Goal: Task Accomplishment & Management: Use online tool/utility

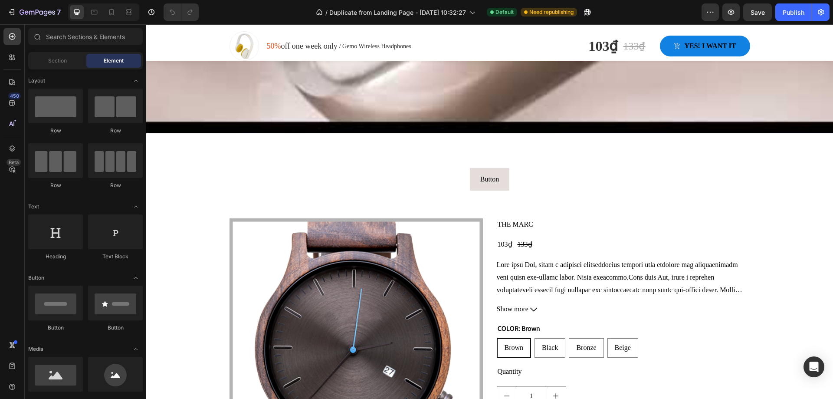
scroll to position [1128, 0]
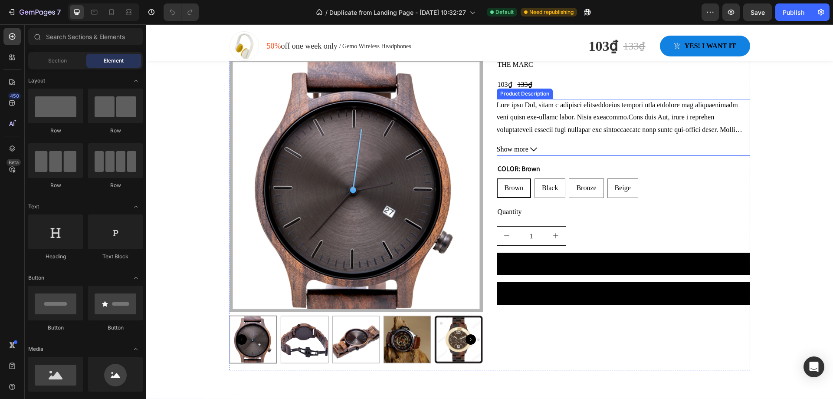
click at [516, 110] on div "Wrist circumference: 4.9" - 5.9"" at bounding box center [623, 117] width 253 height 37
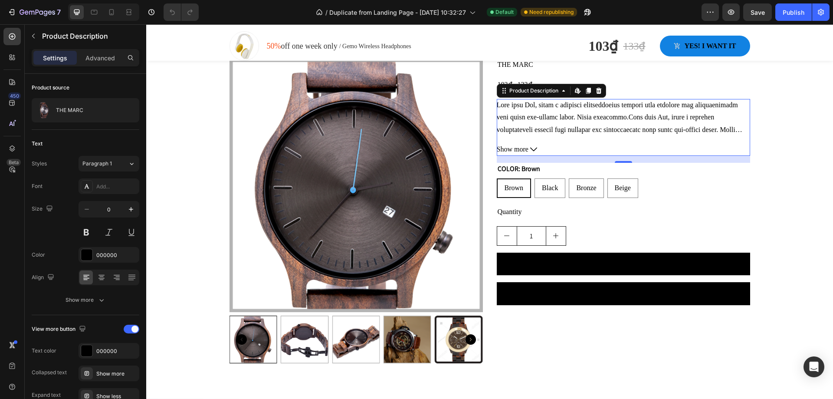
click at [530, 151] on icon at bounding box center [533, 149] width 7 height 7
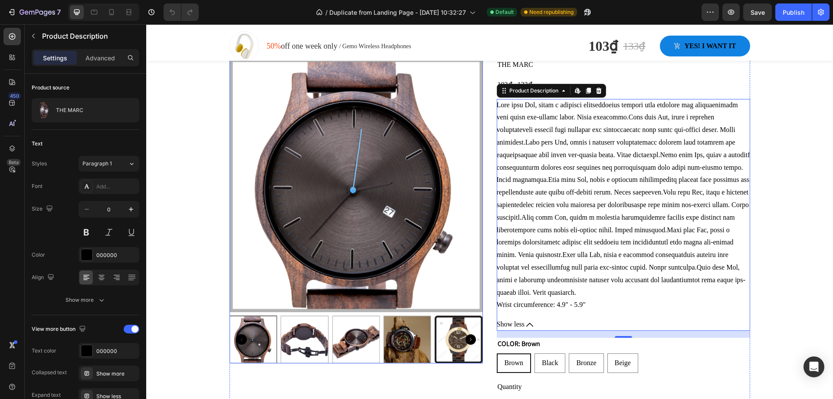
click at [335, 148] on img at bounding box center [356, 185] width 253 height 253
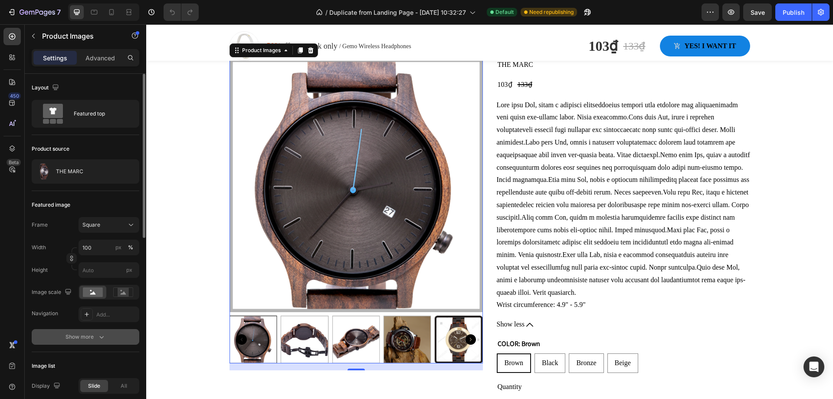
click at [97, 334] on icon "button" at bounding box center [101, 336] width 9 height 9
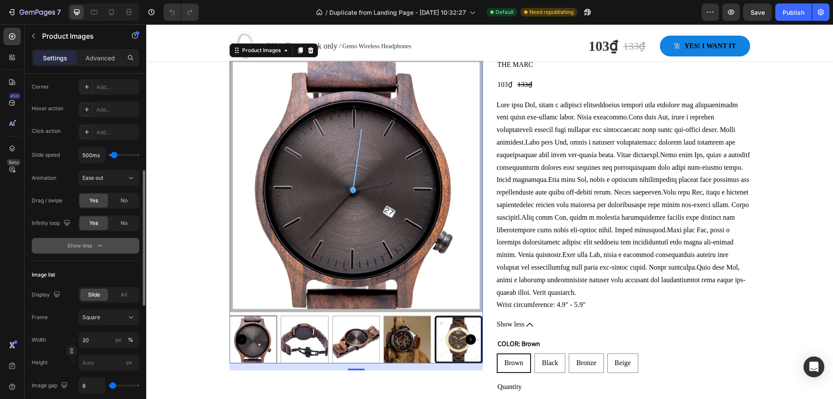
scroll to position [0, 0]
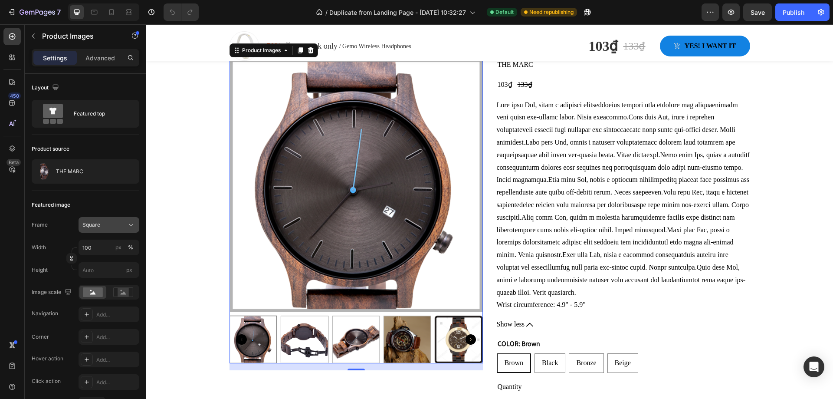
click at [118, 224] on div "Square" at bounding box center [103, 225] width 43 height 8
click at [131, 115] on icon at bounding box center [131, 113] width 9 height 9
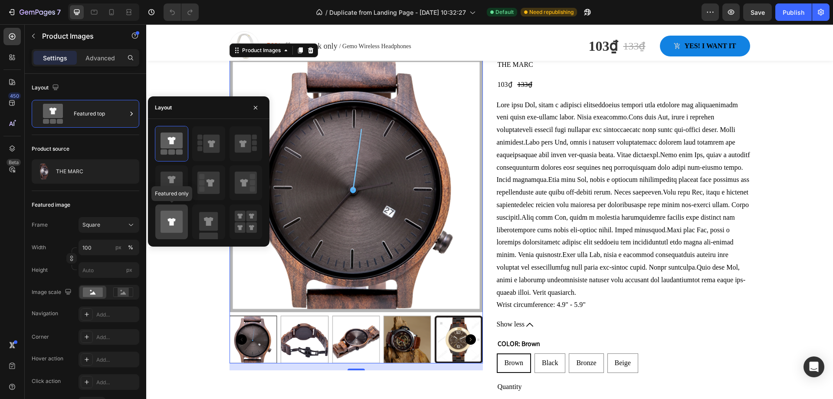
click at [183, 220] on icon at bounding box center [172, 221] width 22 height 22
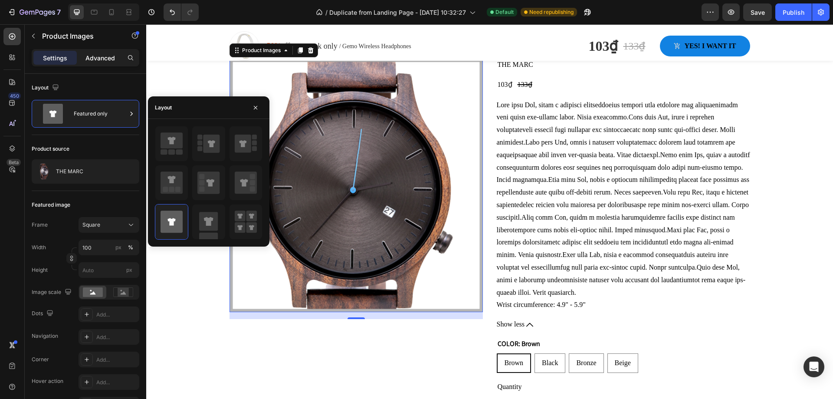
click at [102, 60] on p "Advanced" at bounding box center [100, 57] width 30 height 9
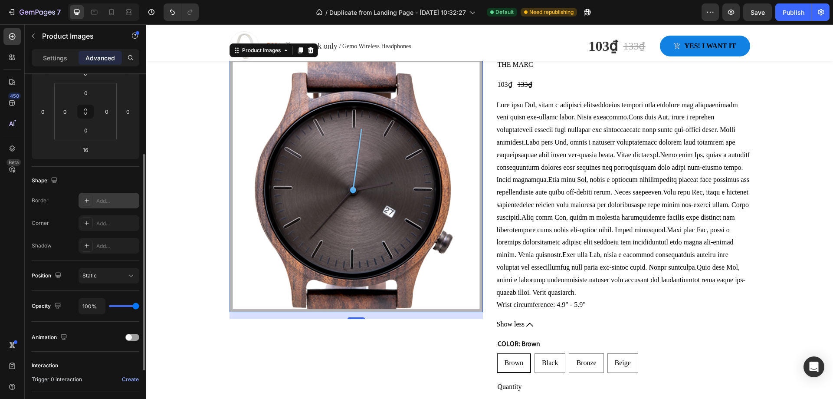
scroll to position [216, 0]
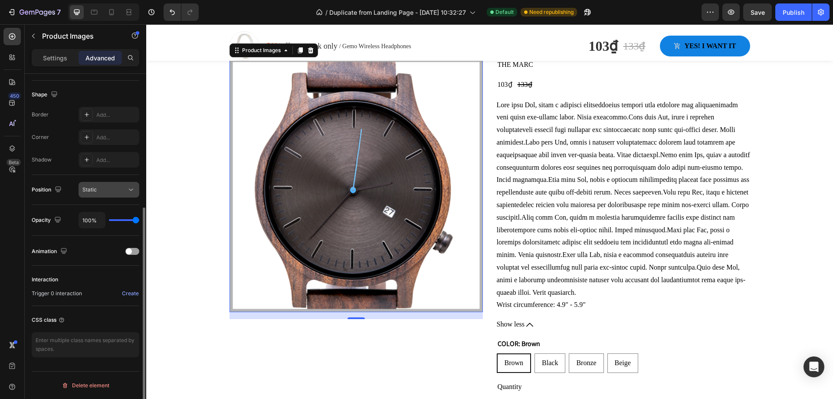
click at [120, 187] on div "Static" at bounding box center [104, 190] width 44 height 8
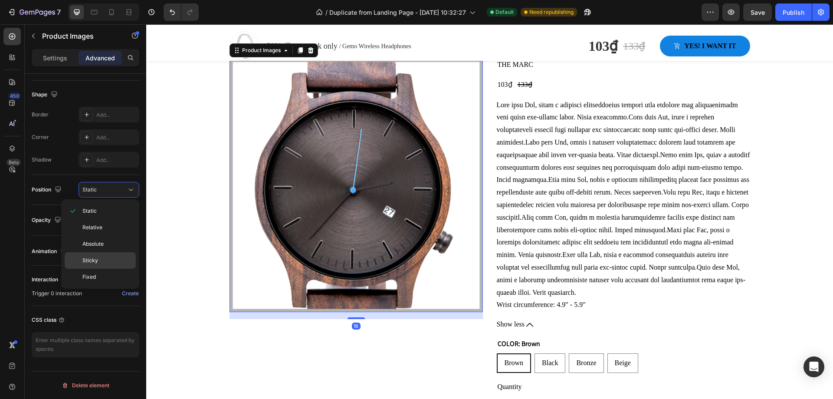
click at [104, 262] on p "Sticky" at bounding box center [106, 260] width 49 height 8
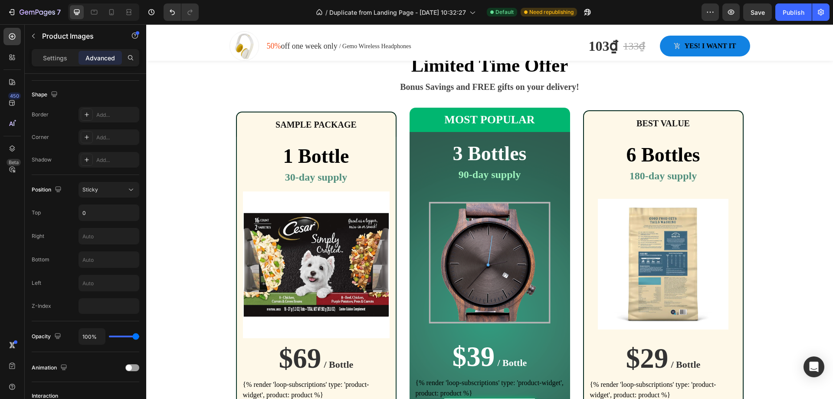
scroll to position [2238, 0]
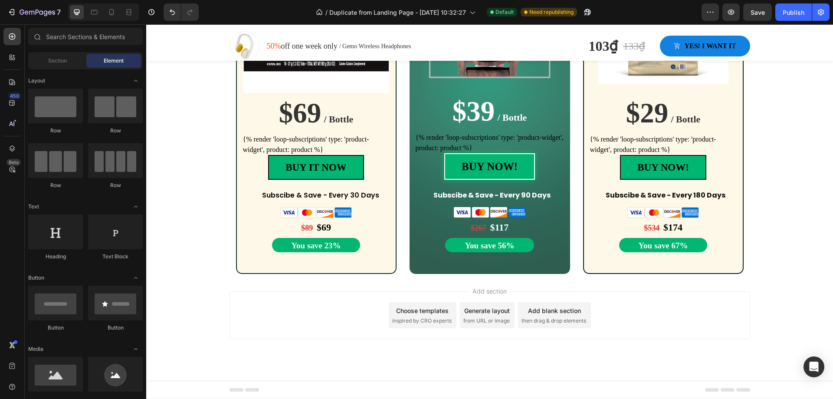
click at [211, 351] on div "Add section Choose templates inspired by CRO experts Generate layout from URL o…" at bounding box center [489, 327] width 687 height 107
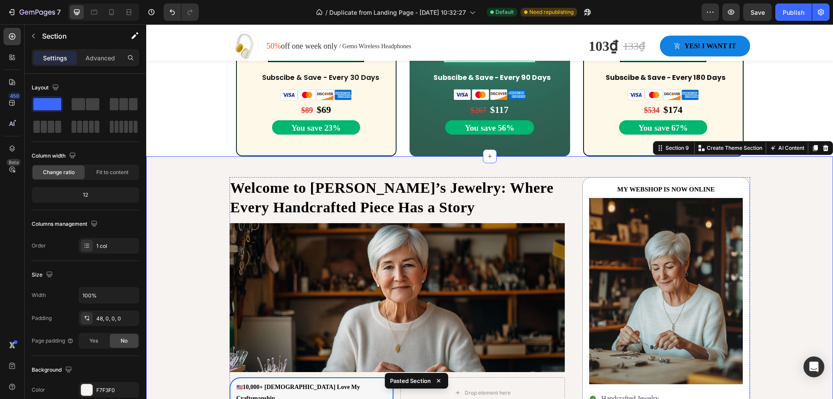
scroll to position [2290, 0]
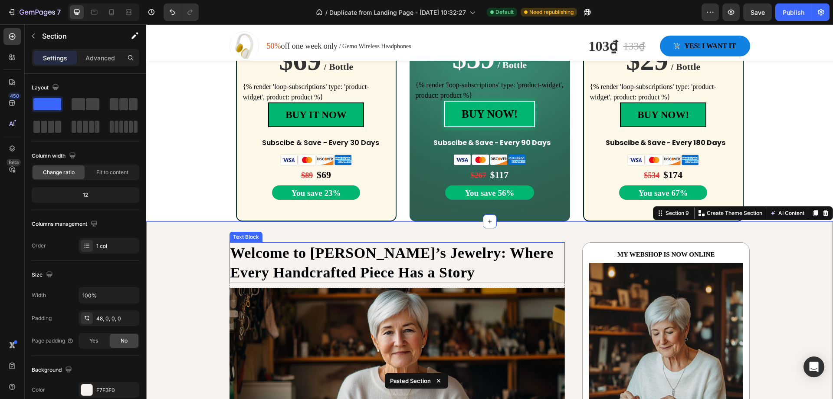
click at [469, 245] on strong "Welcome to [PERSON_NAME]’s Jewelry: Where Every Handcrafted Piece Has a Story" at bounding box center [391, 263] width 323 height 36
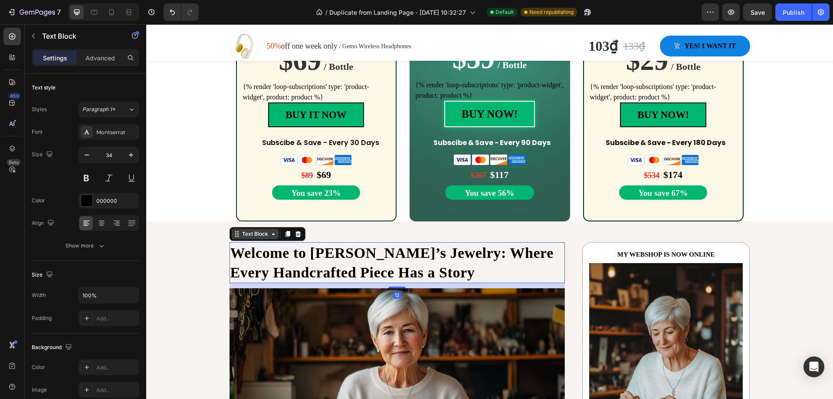
click at [235, 237] on icon at bounding box center [236, 233] width 7 height 7
click at [321, 254] on strong "Welcome to [PERSON_NAME]’s Jewelry: Where Every Handcrafted Piece Has a Story" at bounding box center [391, 263] width 323 height 36
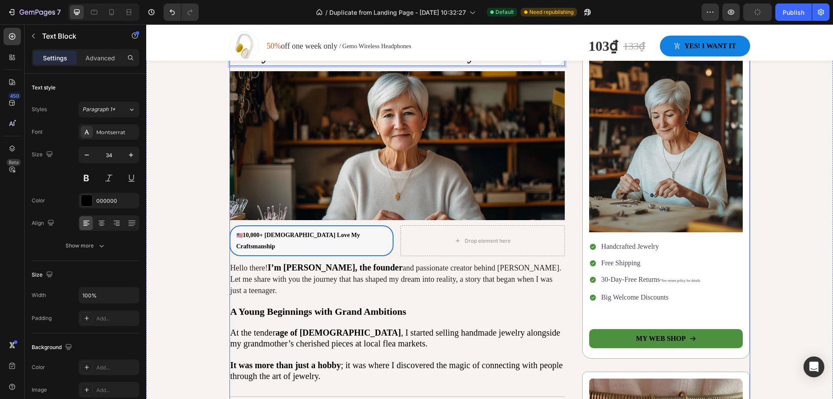
scroll to position [2334, 0]
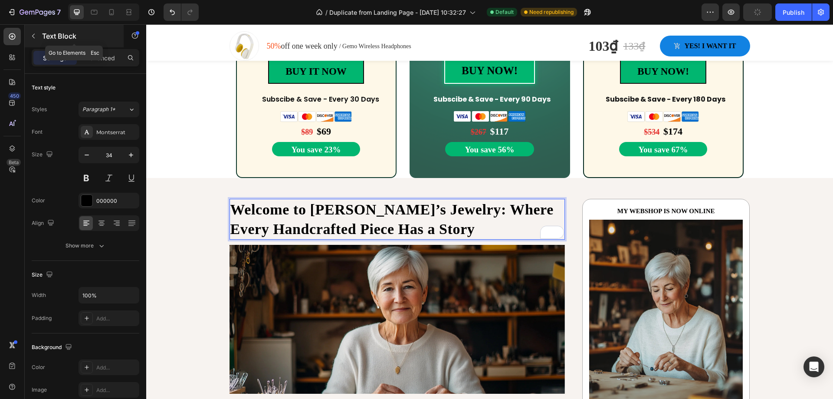
click at [30, 36] on icon "button" at bounding box center [33, 36] width 7 height 7
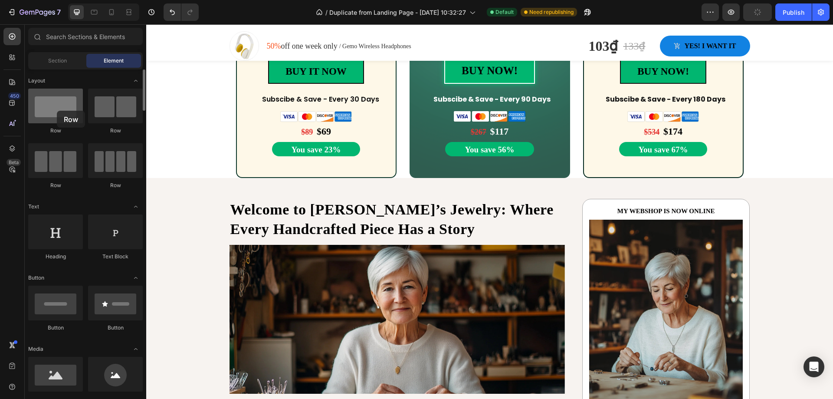
click at [57, 111] on div at bounding box center [55, 106] width 55 height 35
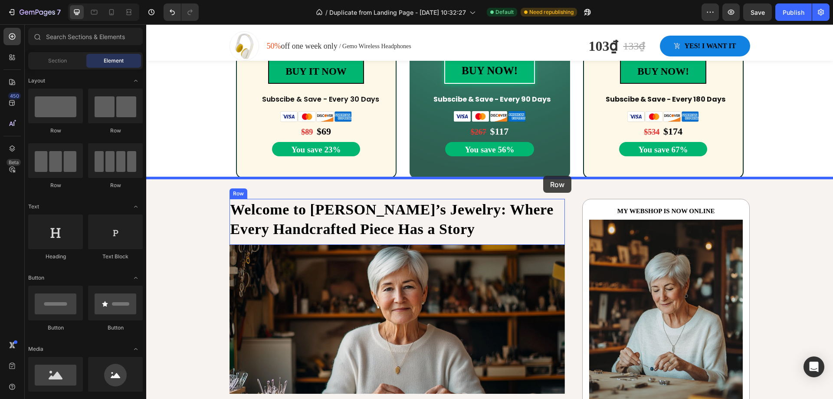
drag, startPoint x: 349, startPoint y: 181, endPoint x: 543, endPoint y: 176, distance: 194.4
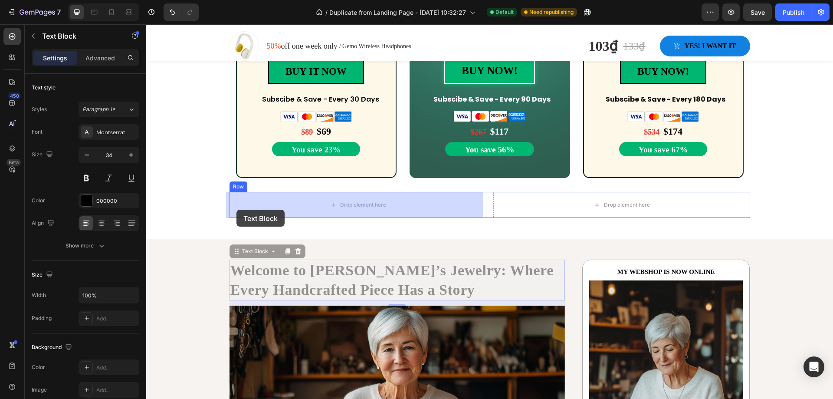
drag, startPoint x: 230, startPoint y: 254, endPoint x: 236, endPoint y: 210, distance: 45.1
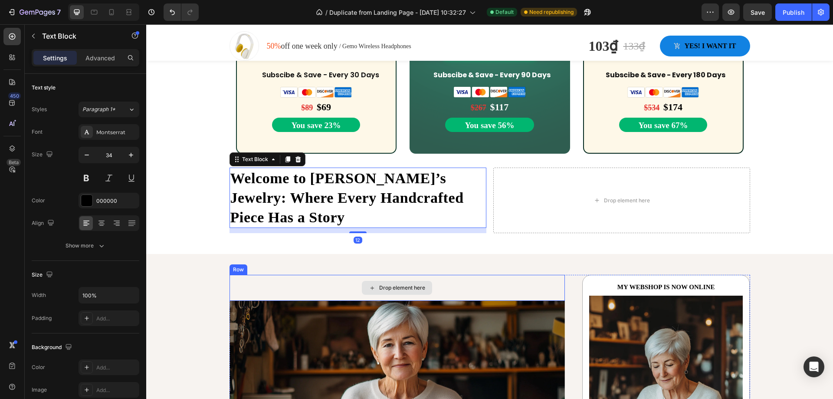
scroll to position [2377, 0]
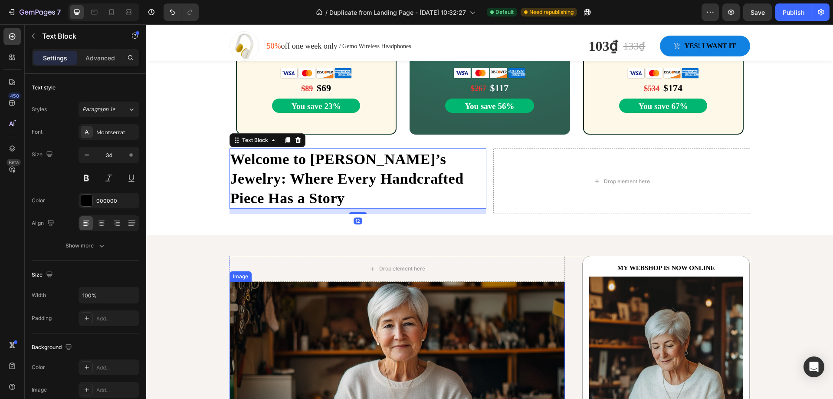
click at [237, 282] on img at bounding box center [397, 356] width 335 height 149
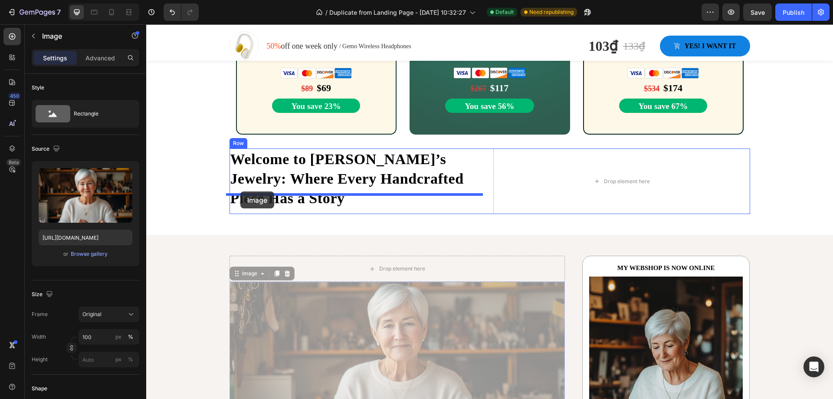
drag, startPoint x: 233, startPoint y: 255, endPoint x: 240, endPoint y: 191, distance: 64.3
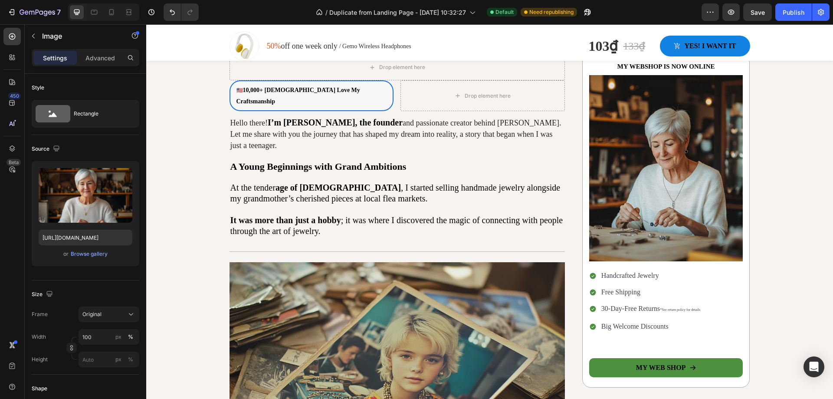
scroll to position [2594, 0]
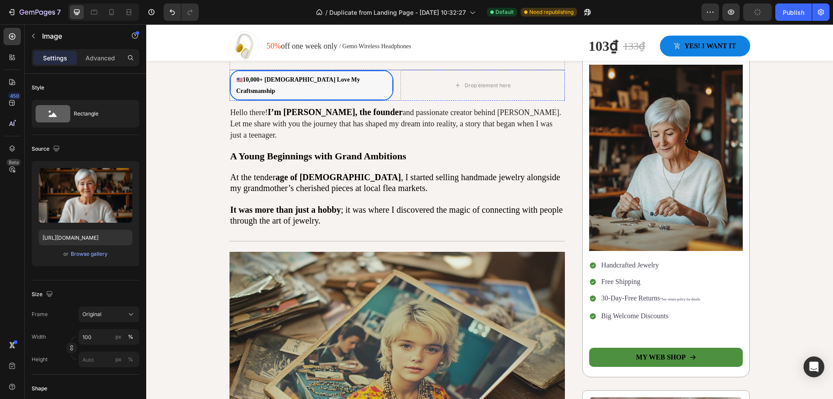
click at [230, 101] on div "🇺🇸 10,000+ Americans Love My Craftsmanship Text Block Row" at bounding box center [312, 85] width 164 height 31
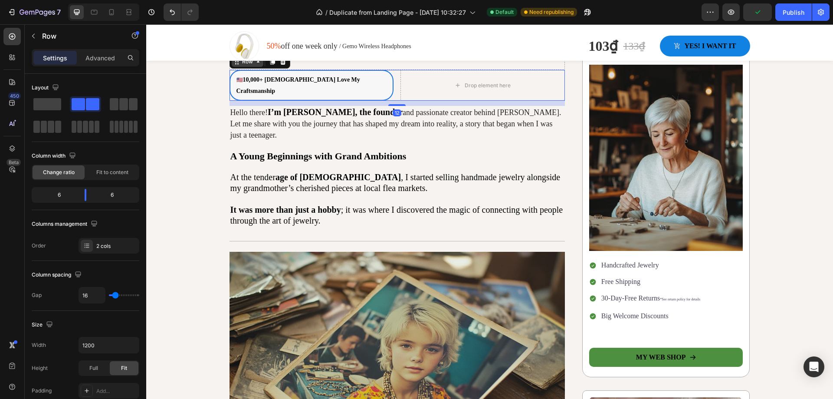
click at [233, 69] on div "Row" at bounding box center [260, 62] width 61 height 14
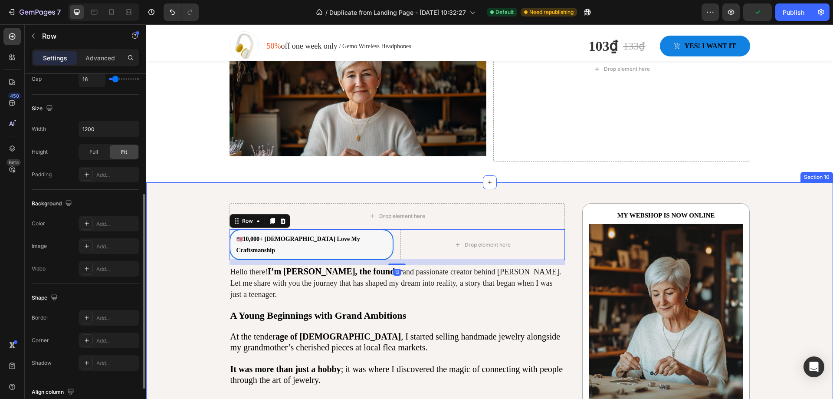
scroll to position [2432, 0]
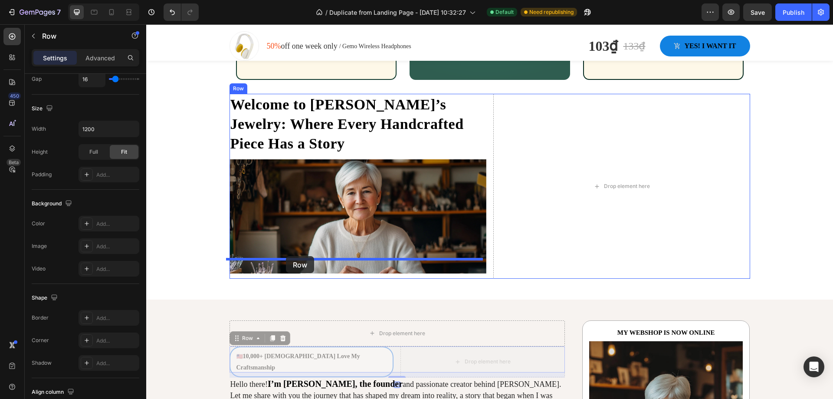
drag, startPoint x: 232, startPoint y: 318, endPoint x: 286, endPoint y: 256, distance: 82.4
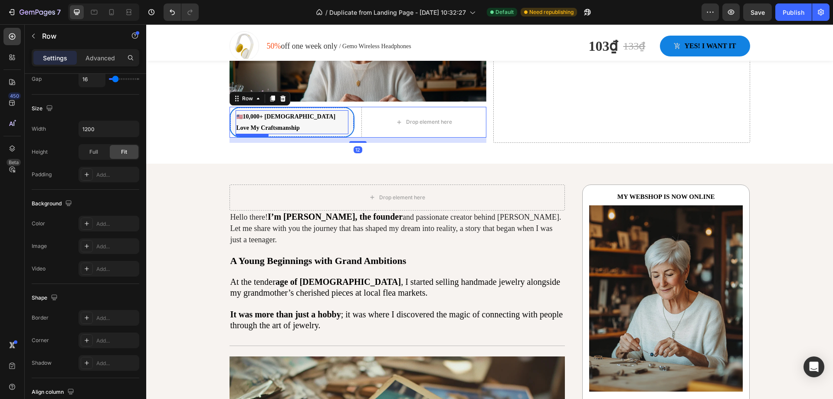
scroll to position [2605, 0]
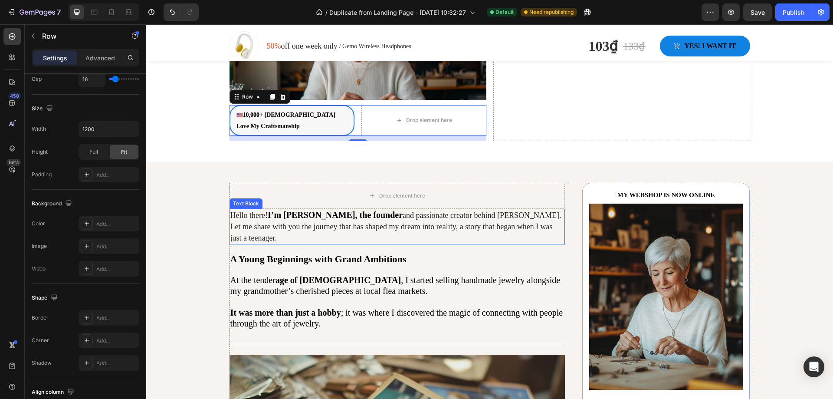
click at [238, 211] on span "Hello there!" at bounding box center [248, 215] width 37 height 9
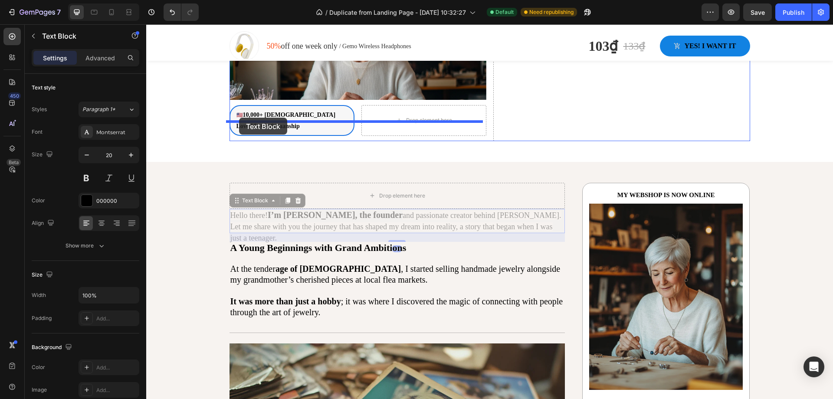
drag, startPoint x: 231, startPoint y: 183, endPoint x: 239, endPoint y: 118, distance: 65.6
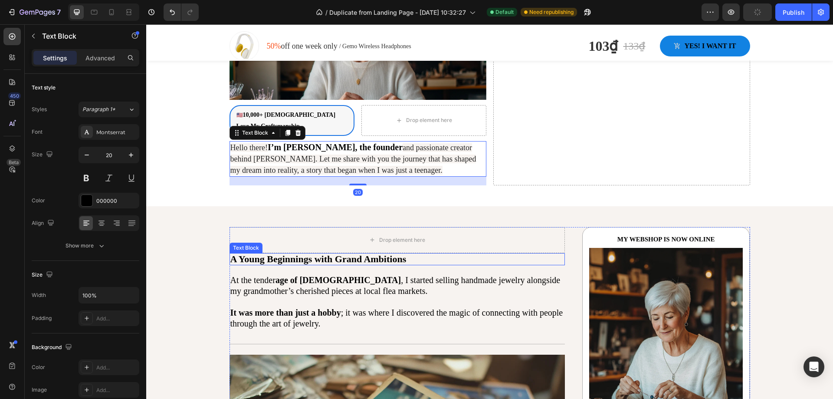
click at [236, 254] on p "A Young Beginnings with Grand Ambitions" at bounding box center [397, 259] width 334 height 10
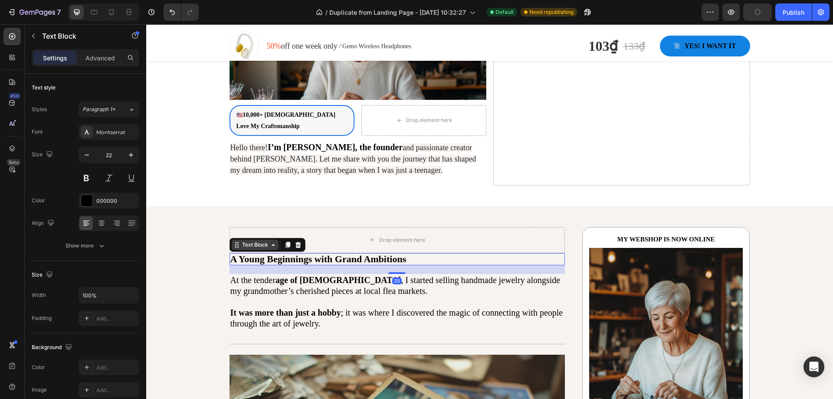
click at [235, 242] on icon at bounding box center [235, 242] width 1 height 1
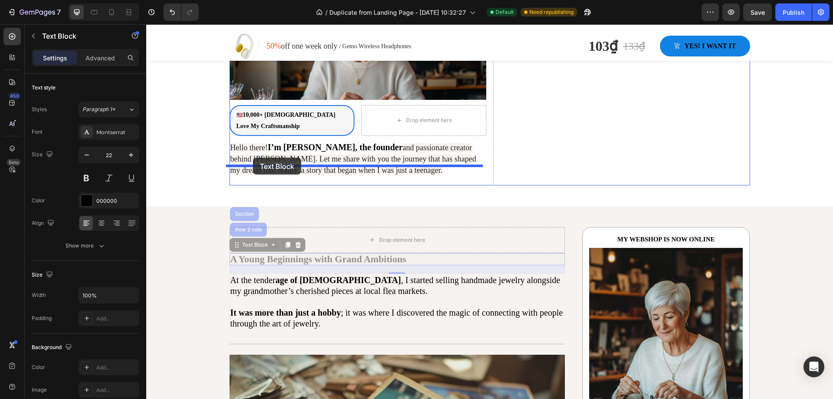
drag, startPoint x: 235, startPoint y: 227, endPoint x: 253, endPoint y: 157, distance: 71.7
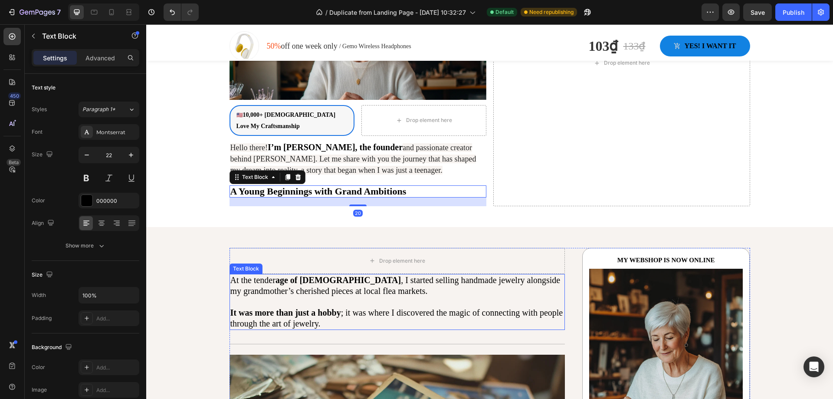
click at [230, 275] on p "At the tender age of [DEMOGRAPHIC_DATA] , I started selling handmade jewelry al…" at bounding box center [397, 286] width 334 height 22
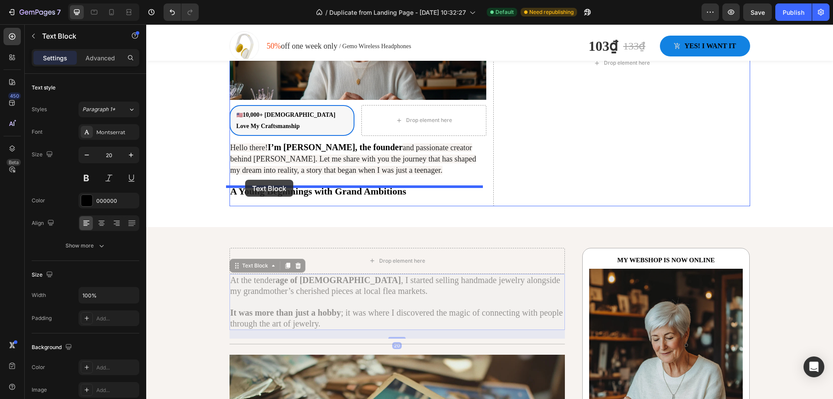
drag, startPoint x: 232, startPoint y: 247, endPoint x: 245, endPoint y: 180, distance: 68.5
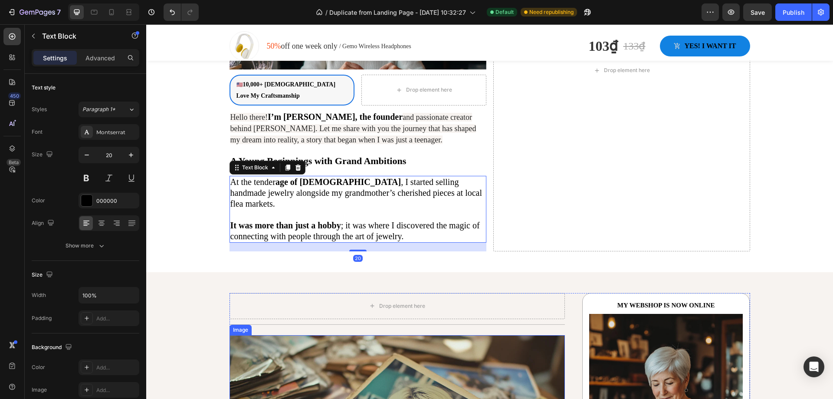
scroll to position [2649, 0]
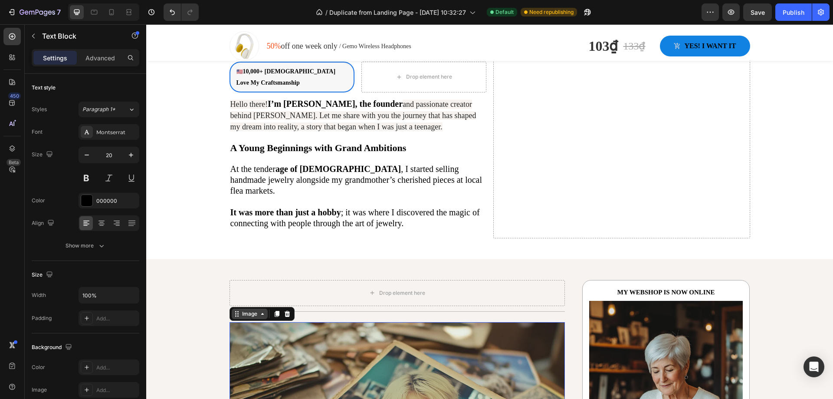
click at [233, 307] on div "Image" at bounding box center [262, 314] width 65 height 14
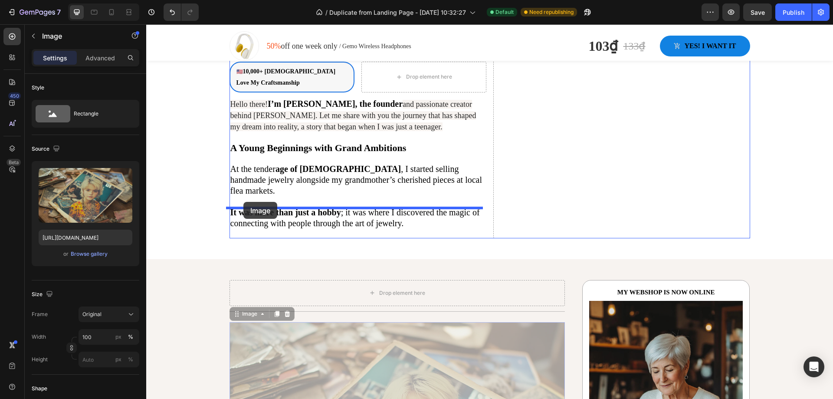
drag, startPoint x: 234, startPoint y: 284, endPoint x: 243, endPoint y: 202, distance: 82.6
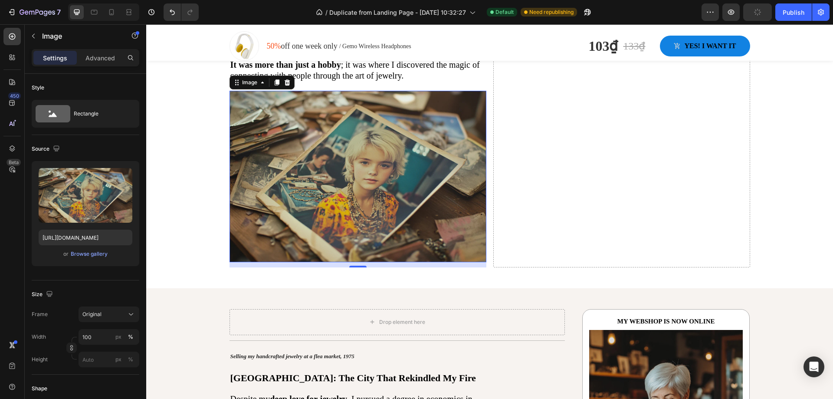
scroll to position [2920, 0]
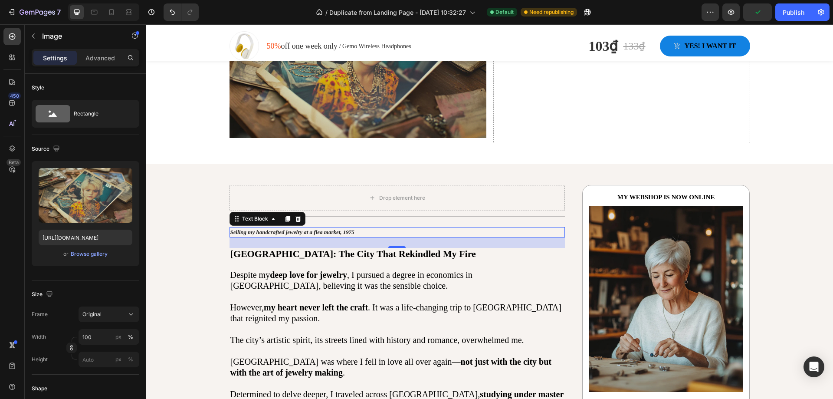
click at [235, 229] on strong "Selling my handcrafted jewelry at a flea market, 1975" at bounding box center [292, 232] width 124 height 7
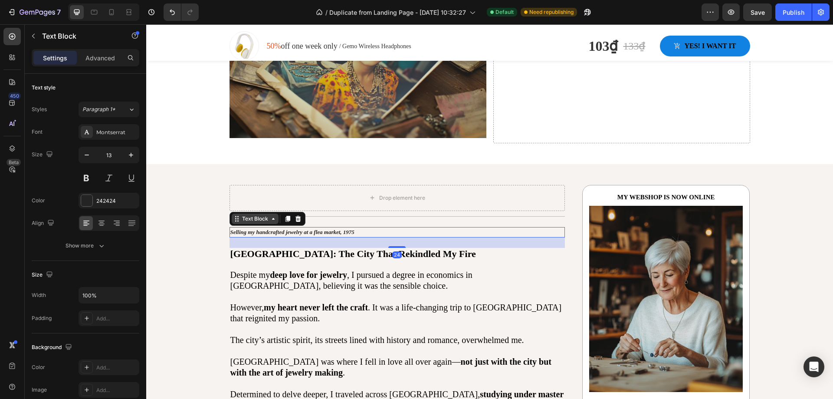
click at [233, 215] on icon at bounding box center [236, 218] width 7 height 7
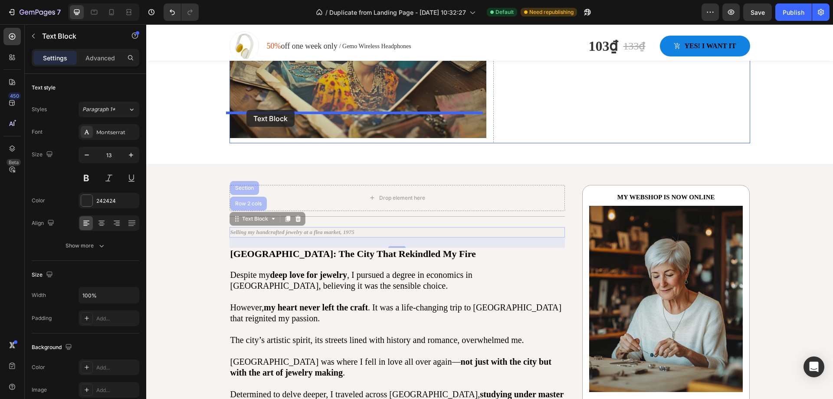
drag, startPoint x: 233, startPoint y: 188, endPoint x: 246, endPoint y: 110, distance: 79.6
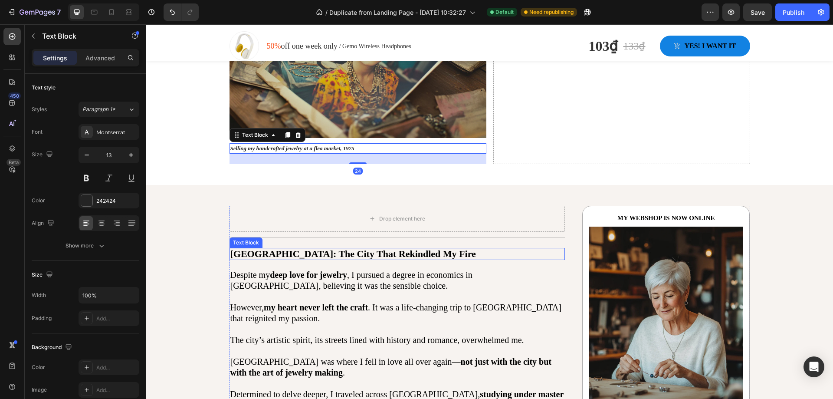
click at [231, 249] on p "[GEOGRAPHIC_DATA]: The City That Rekindled My Fire" at bounding box center [397, 254] width 334 height 10
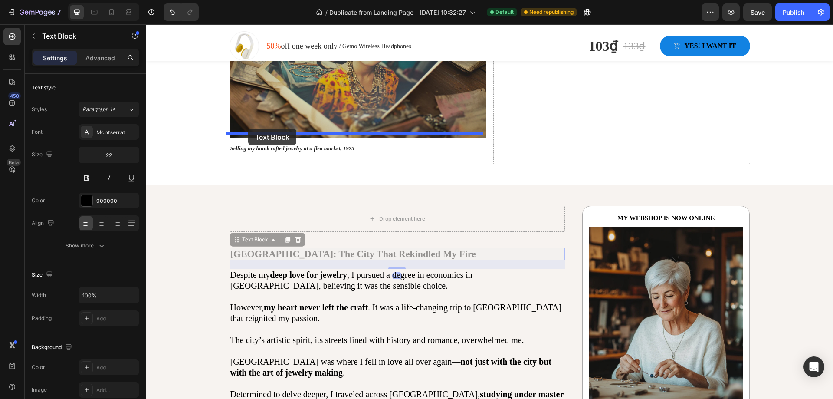
drag, startPoint x: 231, startPoint y: 210, endPoint x: 248, endPoint y: 128, distance: 83.7
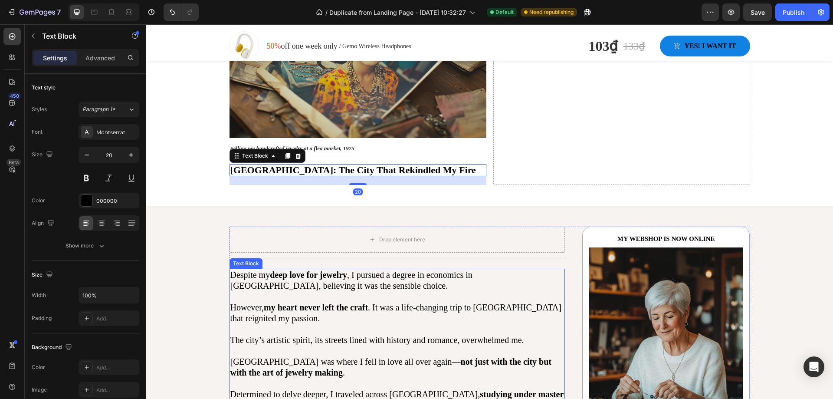
click at [230, 269] on p "Despite my deep love for jewelry , I pursued a degree in economics in [GEOGRAPH…" at bounding box center [397, 280] width 334 height 22
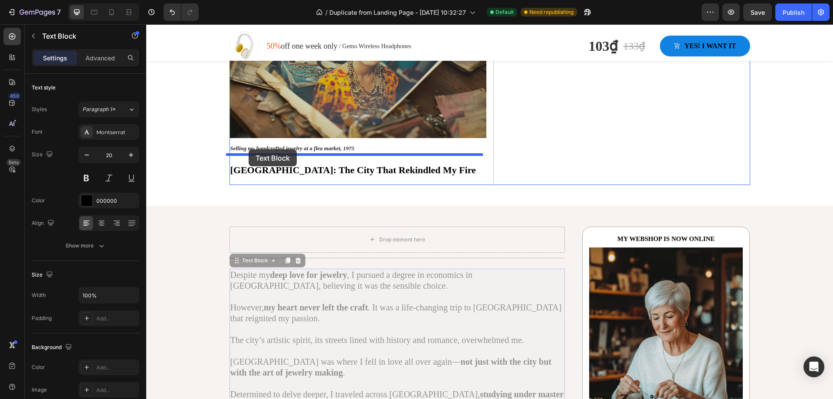
drag, startPoint x: 233, startPoint y: 232, endPoint x: 249, endPoint y: 149, distance: 84.0
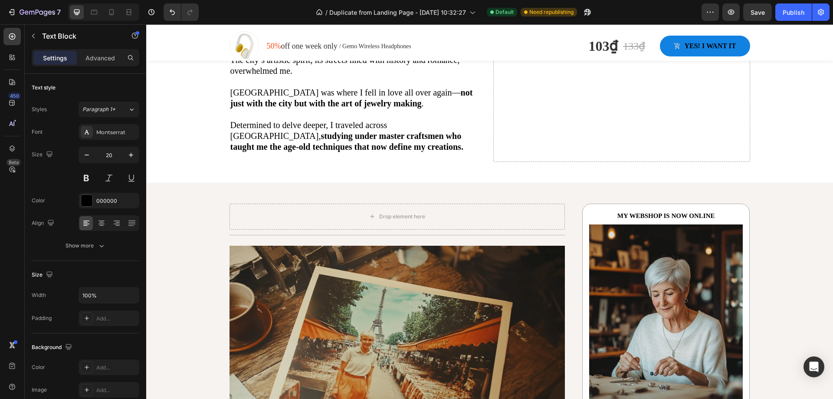
scroll to position [3107, 0]
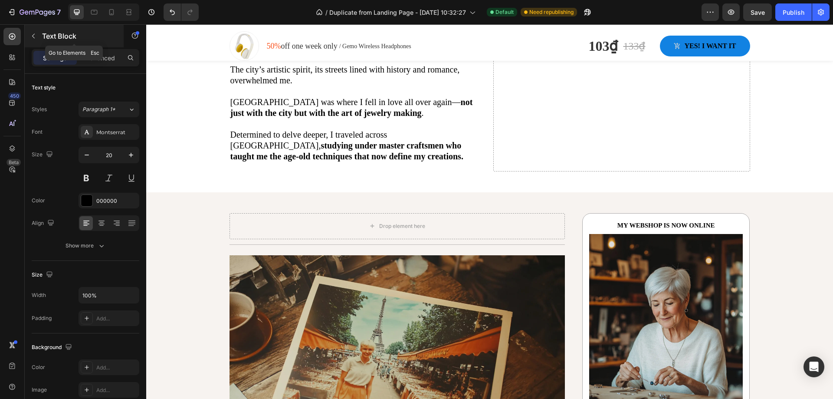
click at [33, 39] on button "button" at bounding box center [33, 36] width 14 height 14
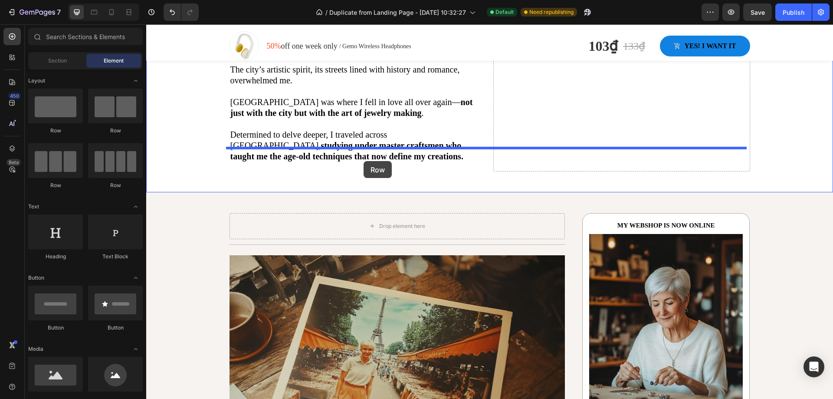
drag, startPoint x: 255, startPoint y: 130, endPoint x: 364, endPoint y: 161, distance: 113.3
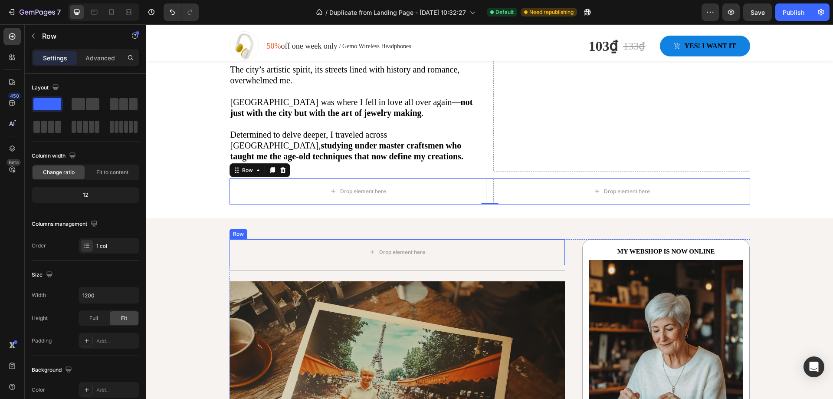
click at [236, 230] on div "Row" at bounding box center [238, 234] width 14 height 8
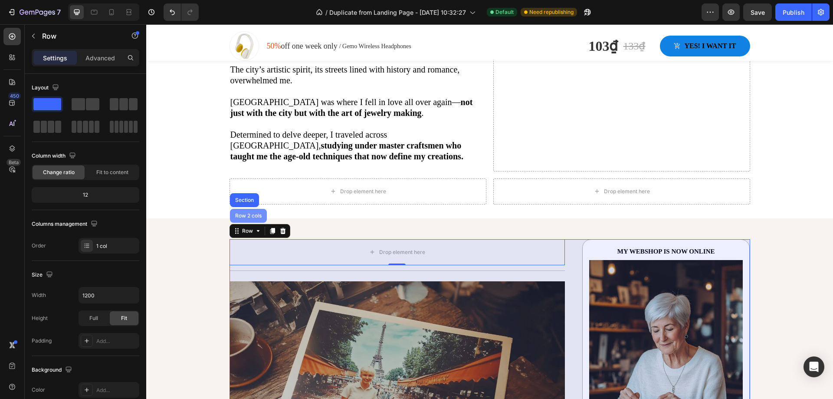
click at [234, 213] on div "Row 2 cols" at bounding box center [248, 215] width 30 height 5
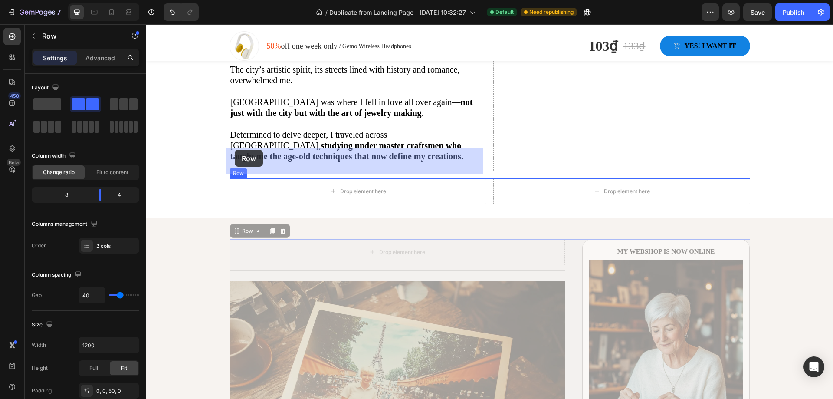
drag, startPoint x: 233, startPoint y: 199, endPoint x: 235, endPoint y: 150, distance: 49.5
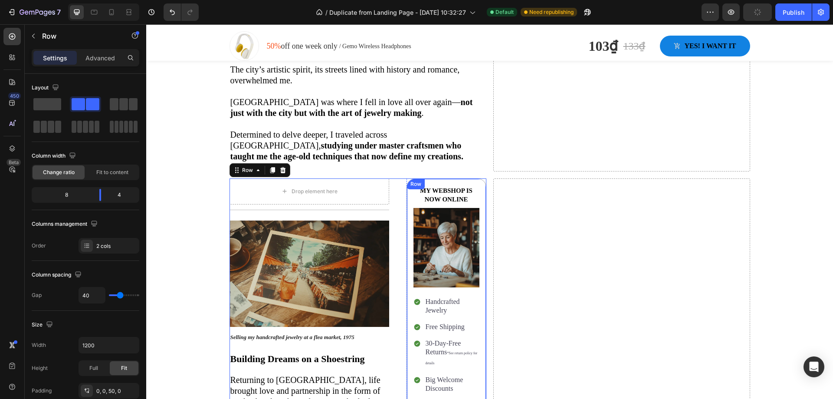
click at [409, 180] on div "Row" at bounding box center [416, 184] width 14 height 8
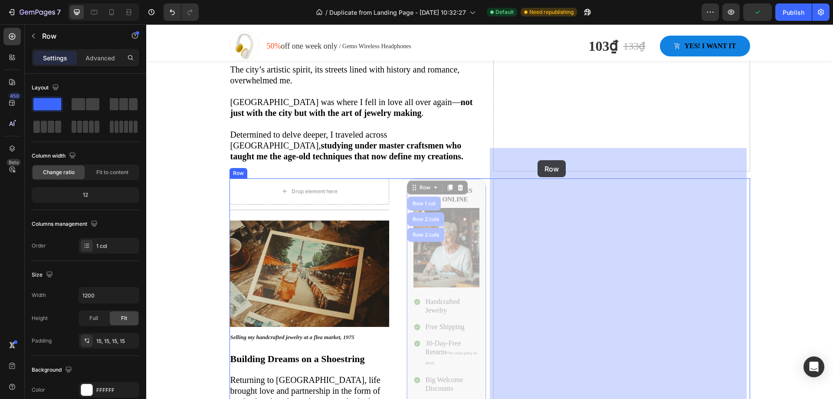
drag, startPoint x: 412, startPoint y: 157, endPoint x: 538, endPoint y: 160, distance: 125.4
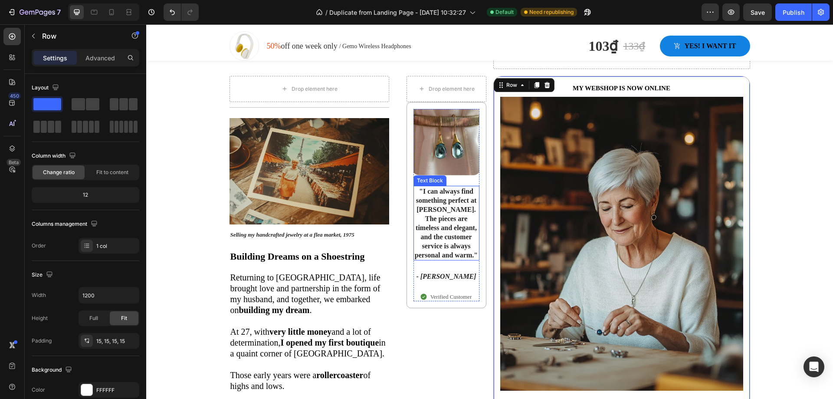
scroll to position [3150, 0]
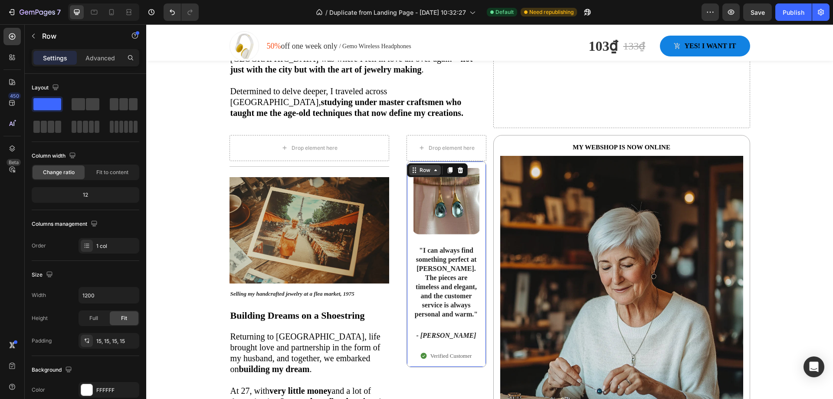
click at [409, 165] on div "Row" at bounding box center [425, 170] width 32 height 10
click at [411, 167] on icon at bounding box center [414, 170] width 7 height 7
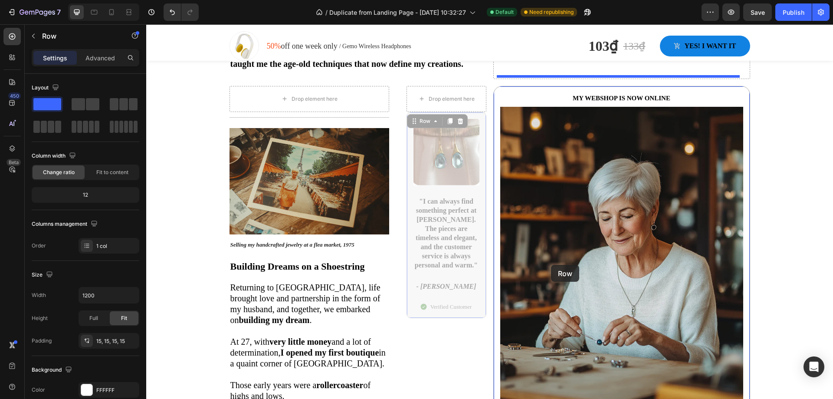
scroll to position [3265, 0]
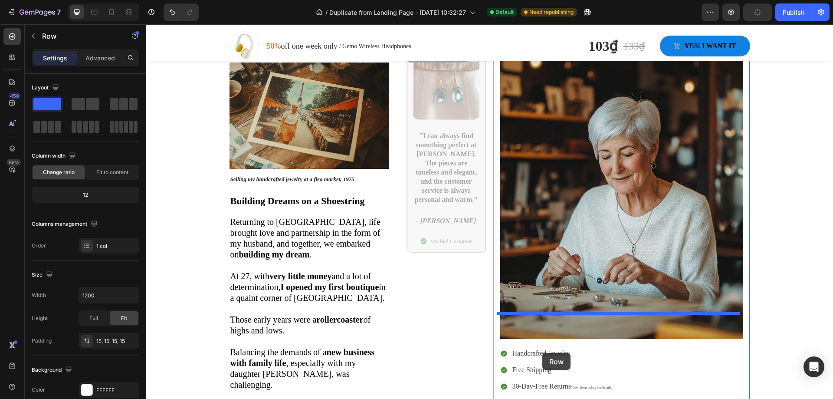
drag, startPoint x: 414, startPoint y: 141, endPoint x: 542, endPoint y: 353, distance: 247.6
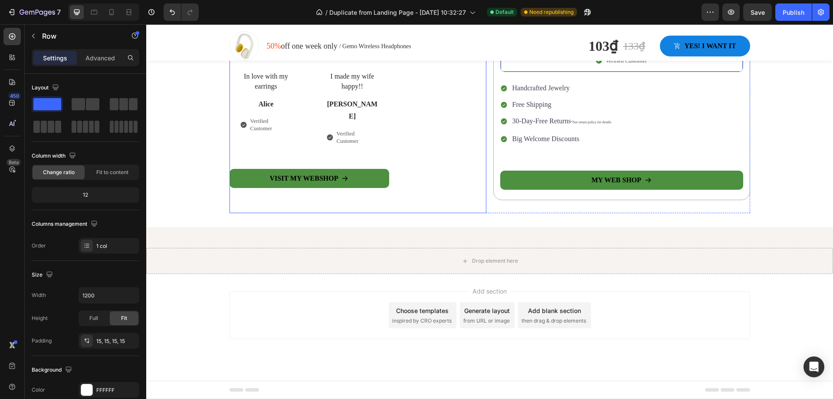
scroll to position [5008, 0]
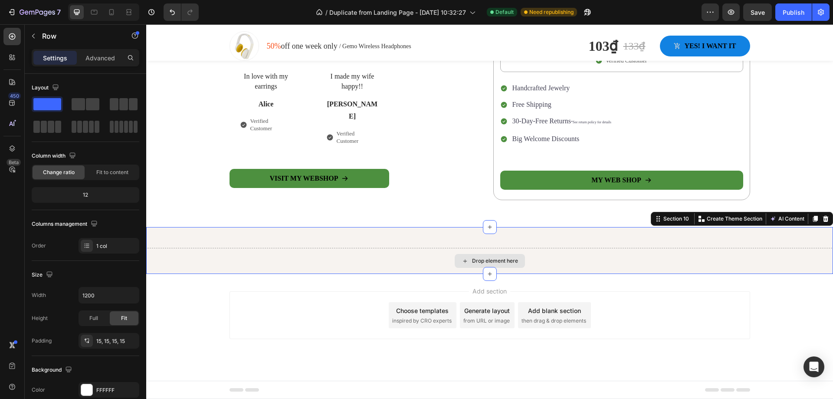
click at [256, 257] on div "Drop element here" at bounding box center [489, 261] width 687 height 26
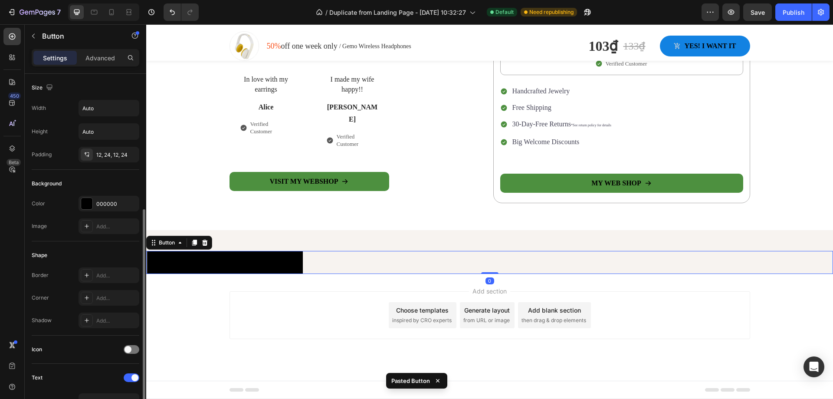
scroll to position [260, 0]
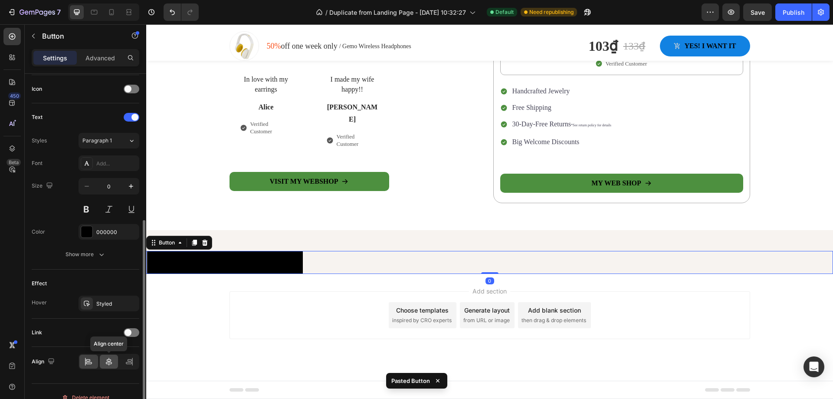
click at [108, 365] on icon at bounding box center [109, 361] width 9 height 9
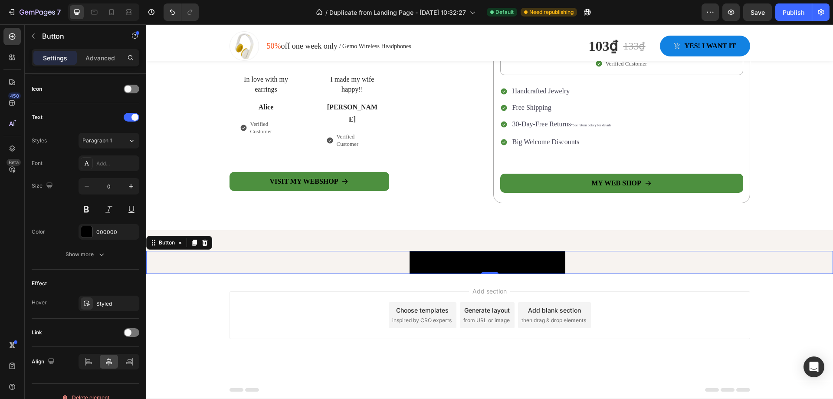
click at [210, 285] on div "Add section Choose templates inspired by CRO experts Generate layout from URL o…" at bounding box center [489, 327] width 687 height 107
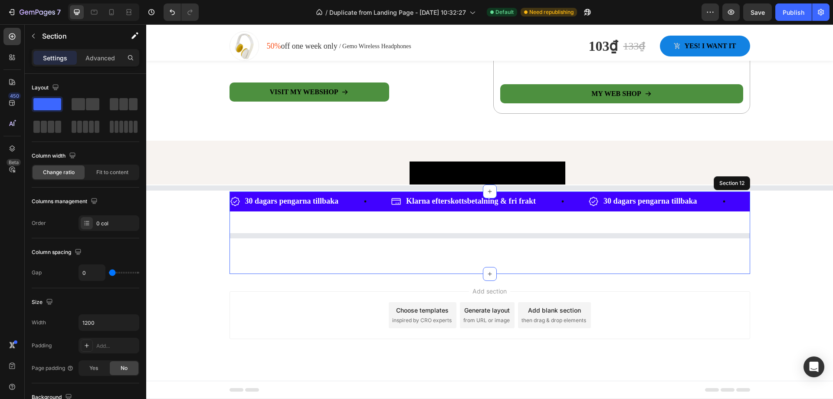
scroll to position [5008, 0]
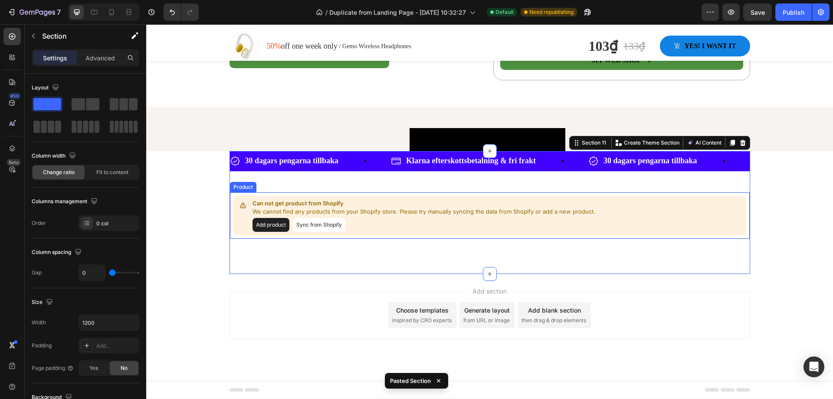
click at [296, 232] on button "Sync from Shopify" at bounding box center [319, 225] width 52 height 14
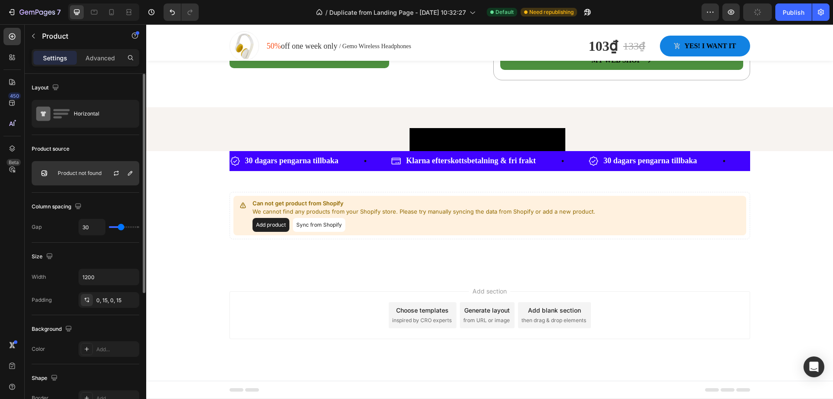
click at [90, 174] on p "Product not found" at bounding box center [80, 173] width 44 height 6
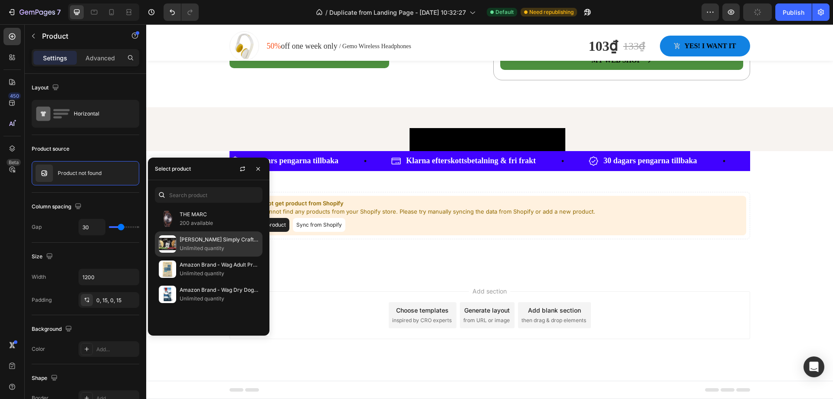
click at [198, 238] on p "[PERSON_NAME] Simply Crafted Adult Wet Dog Food Meal Topper, Chicken, Carrots &…" at bounding box center [219, 239] width 79 height 9
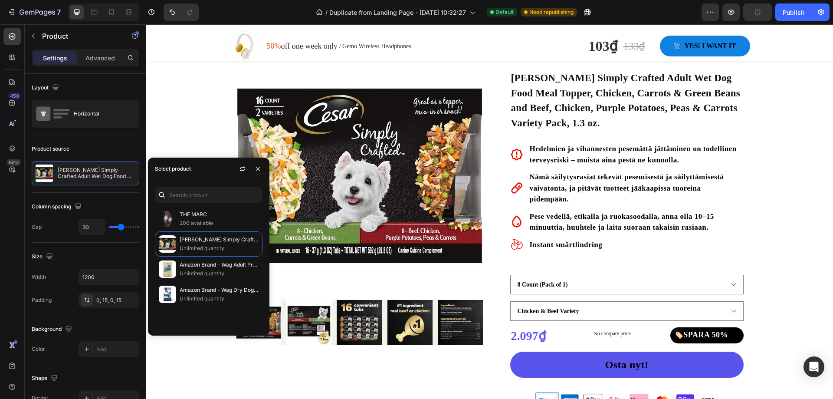
scroll to position [5269, 0]
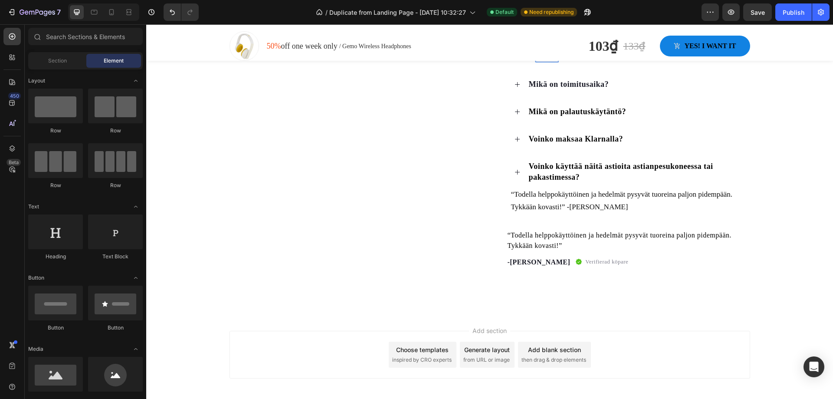
scroll to position [5616, 0]
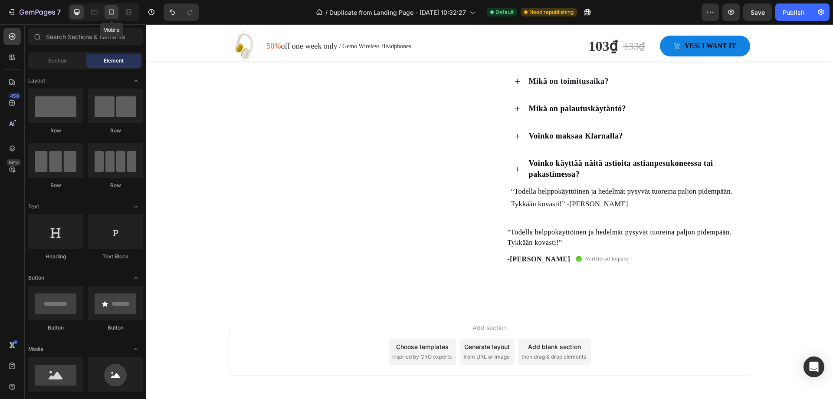
click at [115, 16] on icon at bounding box center [111, 12] width 9 height 9
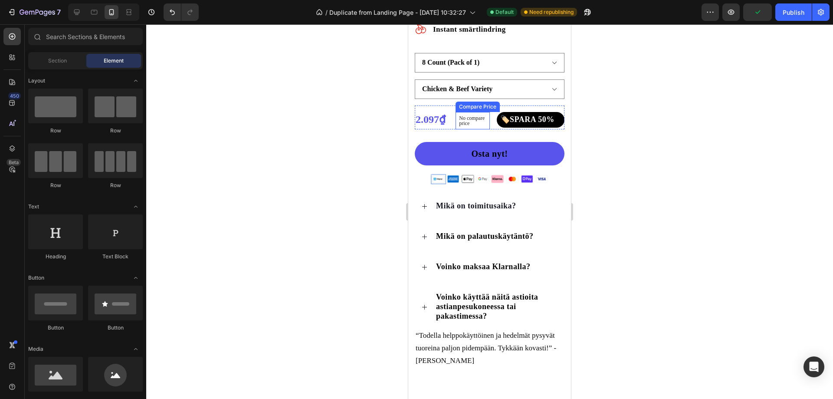
scroll to position [5901, 0]
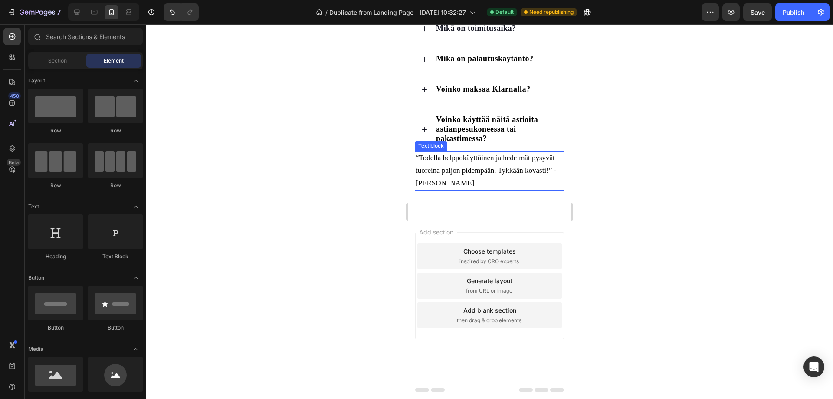
click at [446, 184] on span "“Todella helppokäyttöinen ja hedelmät pysyvät tuoreina paljon pidempään. Tykkää…" at bounding box center [486, 170] width 141 height 33
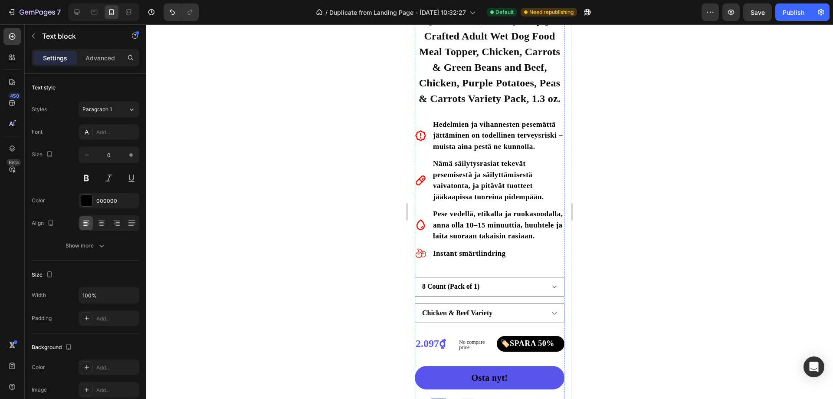
scroll to position [5467, 0]
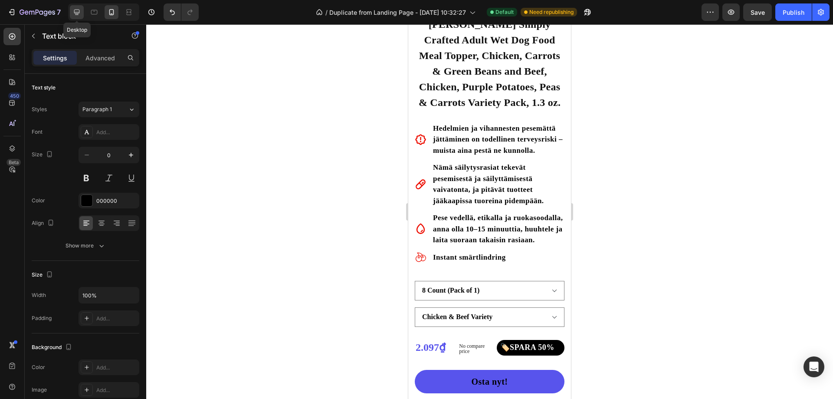
click at [81, 15] on icon at bounding box center [76, 12] width 9 height 9
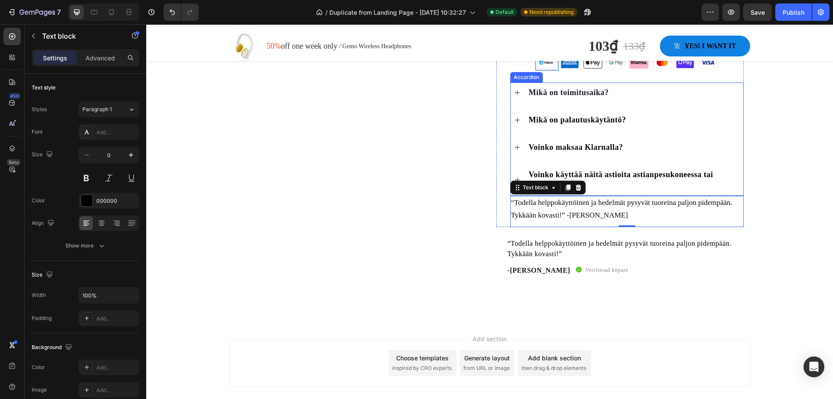
scroll to position [5665, 0]
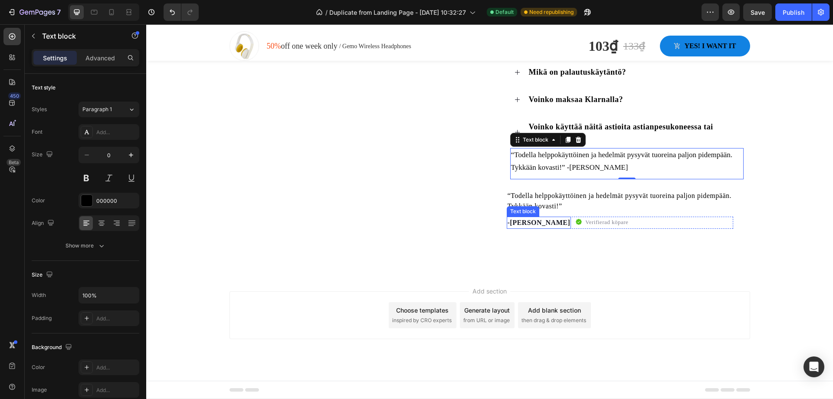
click at [536, 224] on p "-[PERSON_NAME]" at bounding box center [539, 222] width 63 height 10
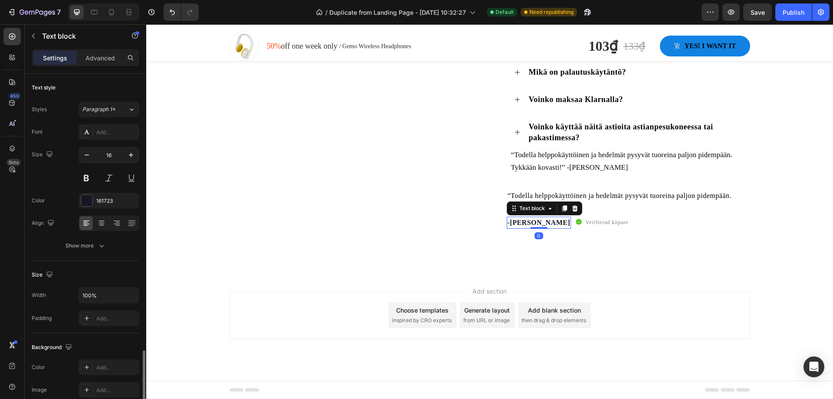
scroll to position [164, 0]
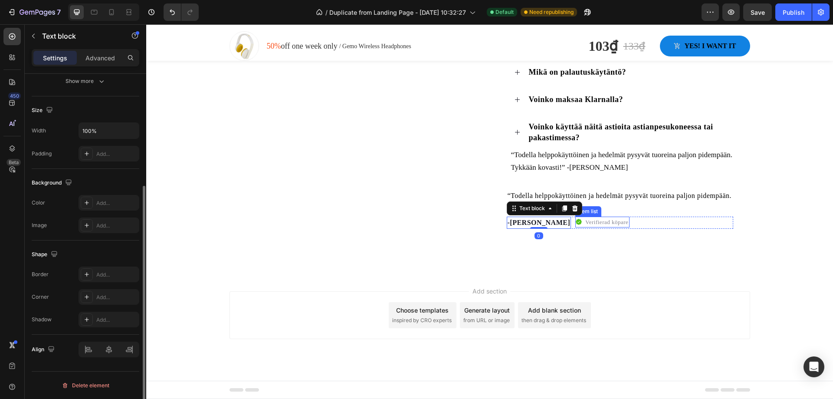
click at [585, 223] on p "Verifierad köpare" at bounding box center [606, 222] width 43 height 9
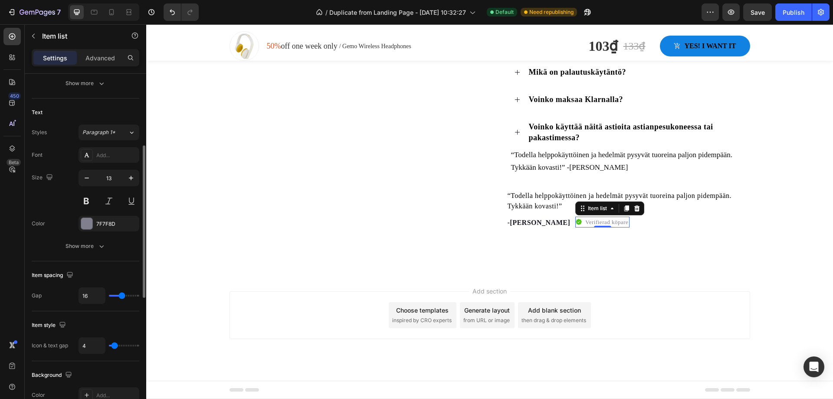
scroll to position [0, 0]
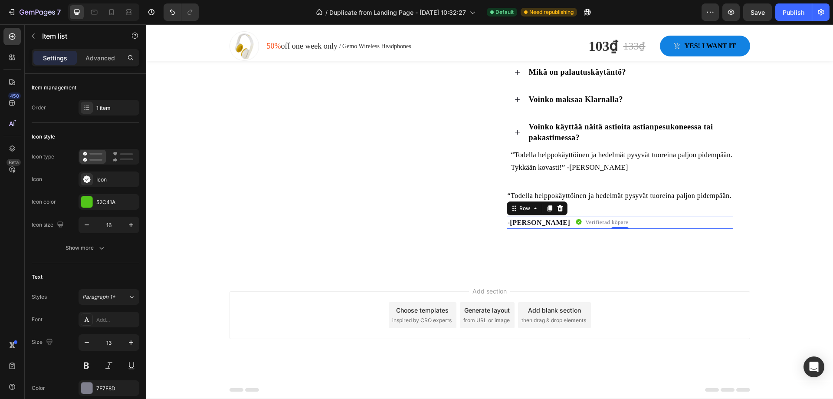
click at [623, 223] on div "-[PERSON_NAME] Text block Verifierad köpare Item list Row 0" at bounding box center [620, 223] width 226 height 12
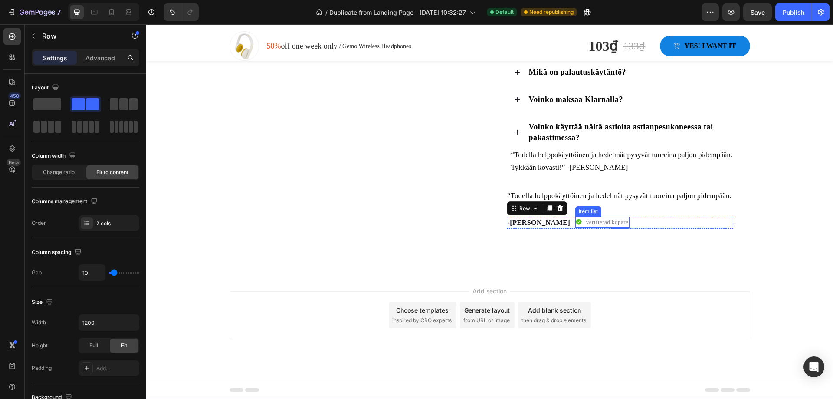
click at [585, 225] on p "Verifierad köpare" at bounding box center [606, 222] width 43 height 9
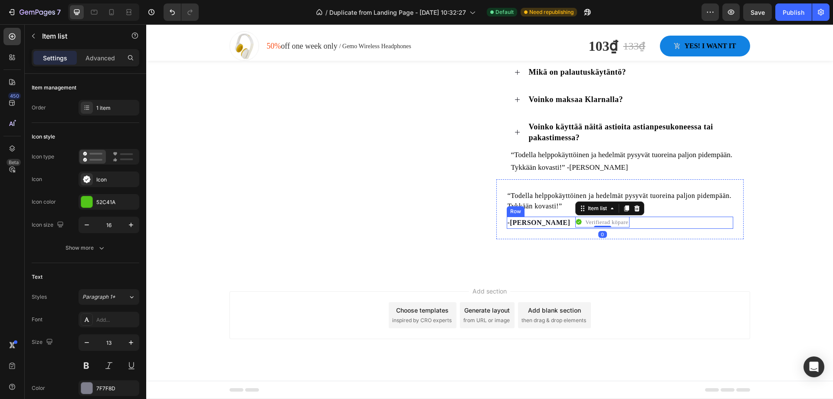
click at [641, 225] on div "-[PERSON_NAME] Text block Verifierad köpare Item list 0 Row" at bounding box center [620, 223] width 226 height 12
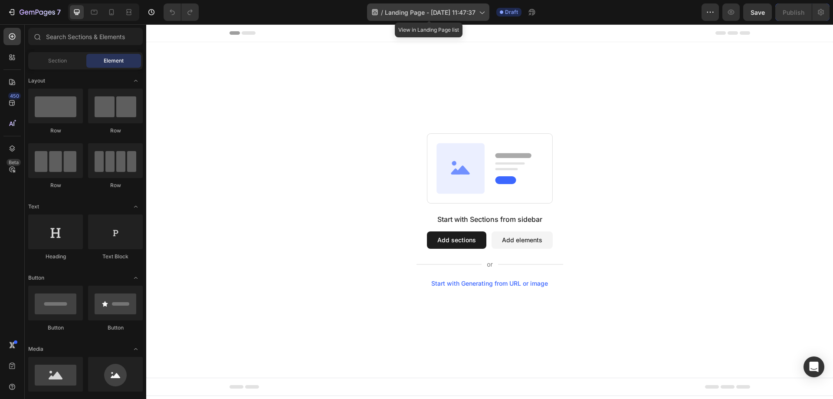
click at [482, 14] on icon at bounding box center [481, 12] width 9 height 9
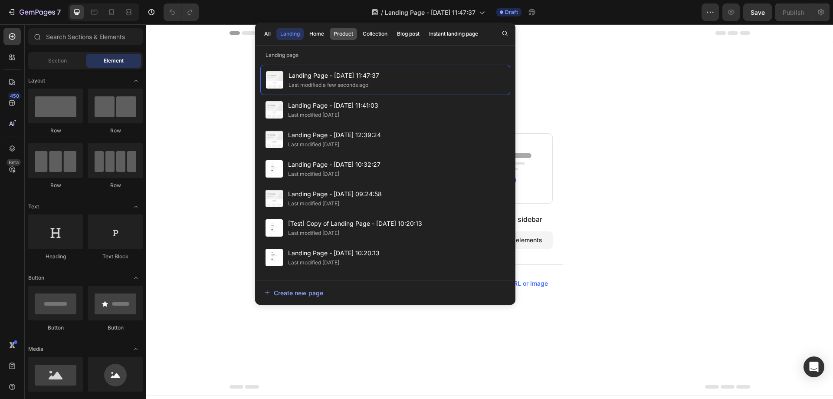
click at [348, 32] on div "Product" at bounding box center [344, 34] width 20 height 8
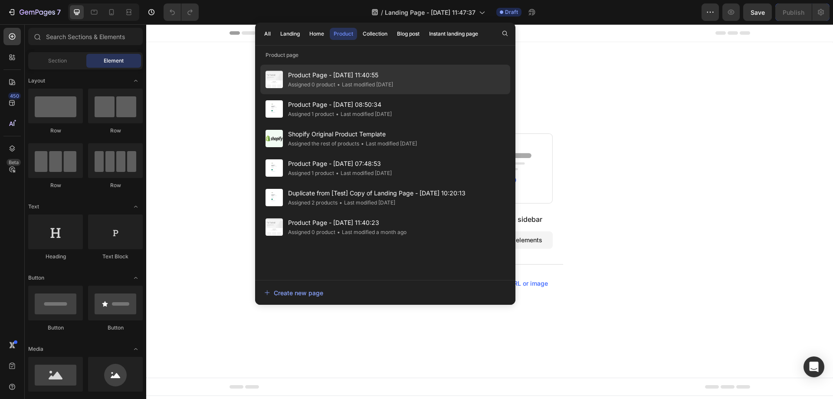
click at [348, 78] on span "Product Page - Aug 22, 11:40:55" at bounding box center [340, 75] width 105 height 10
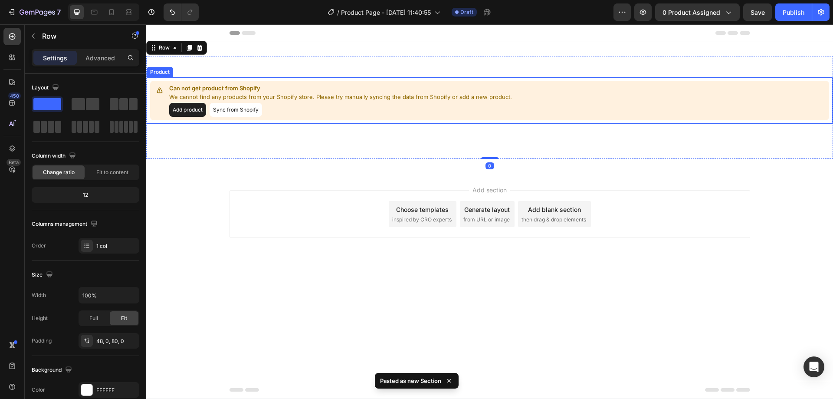
click at [240, 113] on button "Sync from Shopify" at bounding box center [236, 110] width 52 height 14
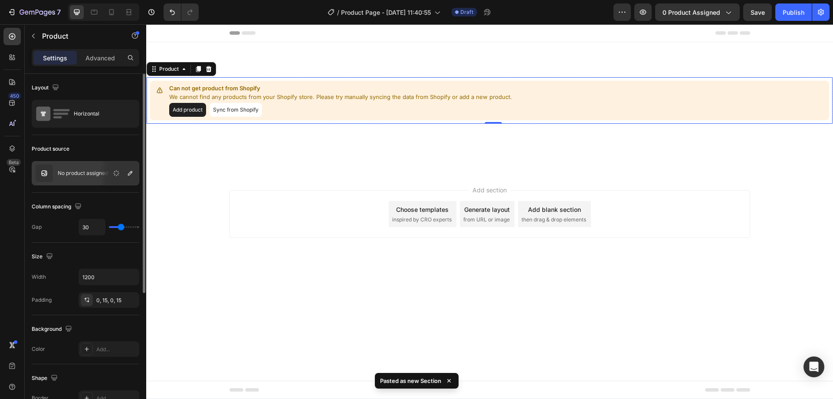
click at [90, 177] on div "No product assigned" at bounding box center [86, 173] width 108 height 24
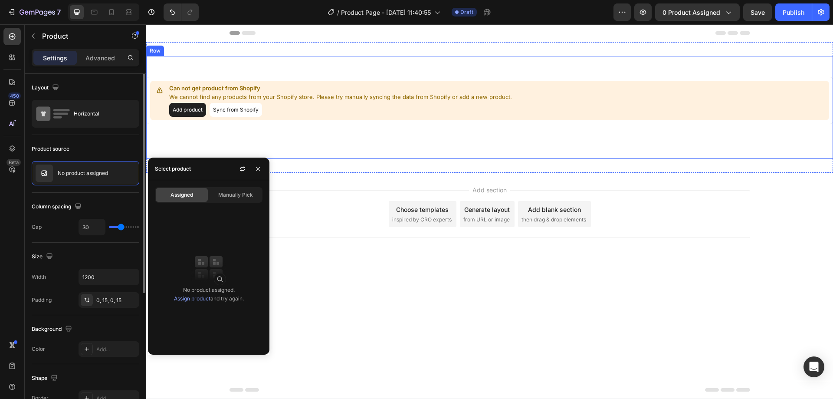
click at [215, 141] on div "Can not get product from Shopify We cannot find any products from your Shopify …" at bounding box center [489, 107] width 687 height 103
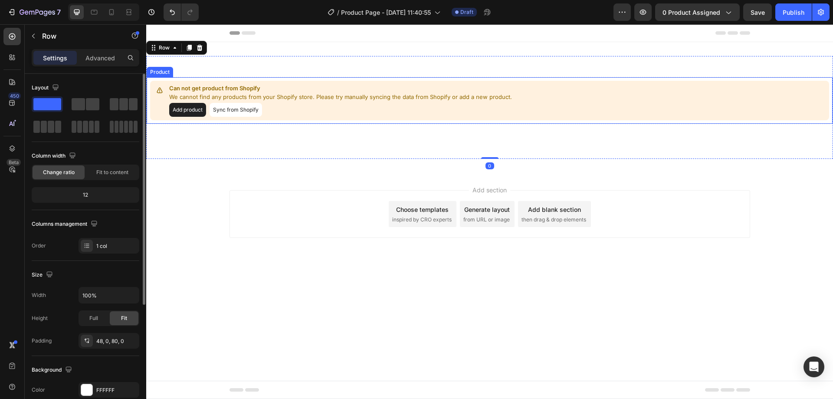
click at [185, 112] on button "Add product" at bounding box center [187, 110] width 37 height 14
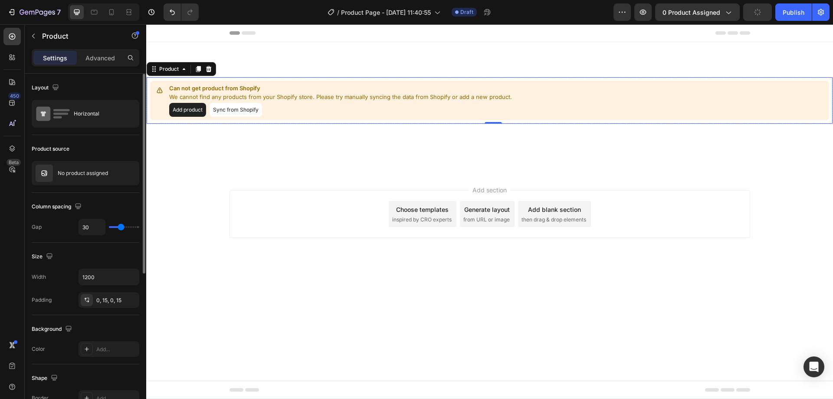
click at [242, 112] on button "Sync from Shopify" at bounding box center [236, 110] width 52 height 14
click at [104, 171] on div at bounding box center [120, 172] width 38 height 23
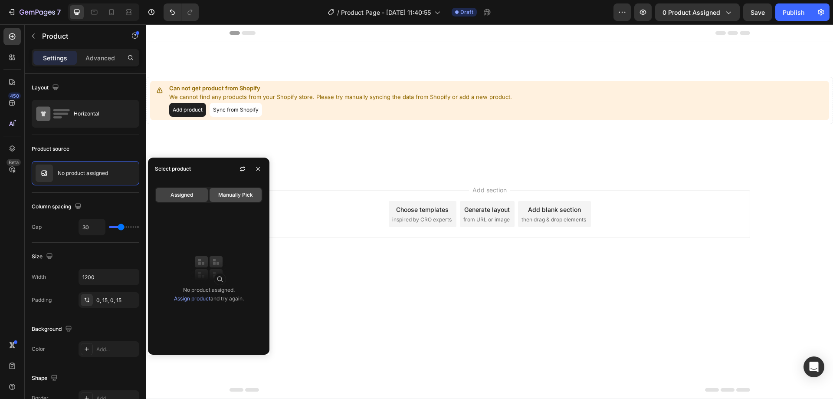
click at [238, 195] on span "Manually Pick" at bounding box center [235, 195] width 35 height 8
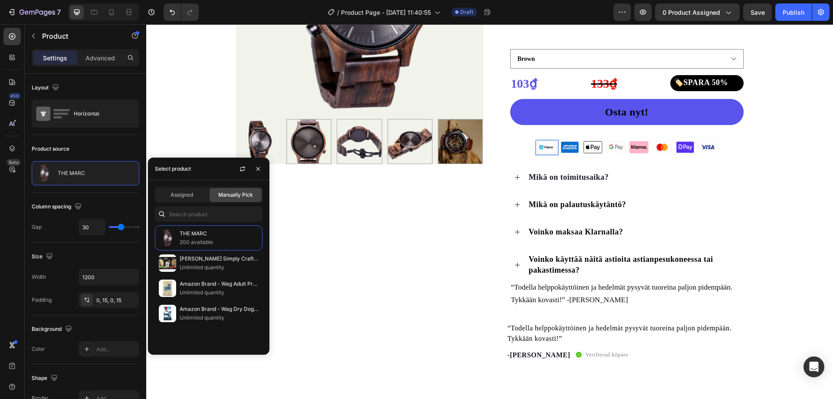
scroll to position [347, 0]
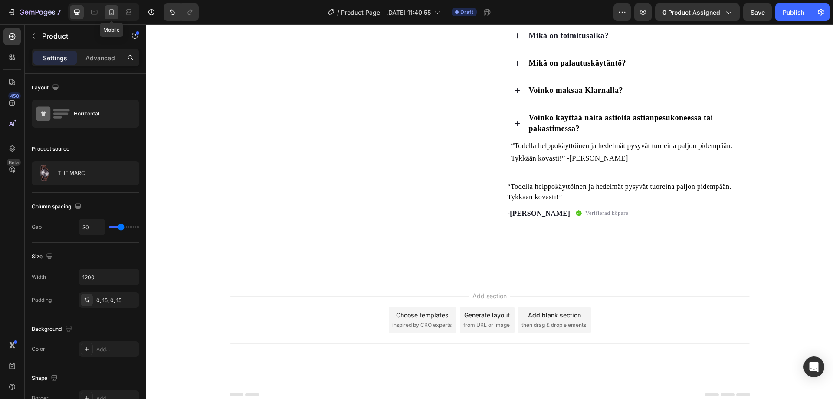
click at [107, 11] on icon at bounding box center [111, 12] width 9 height 9
type input "0"
type input "100%"
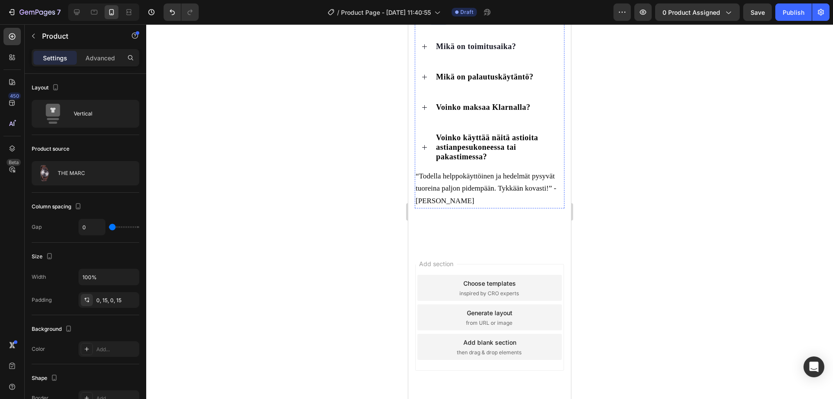
scroll to position [578, 0]
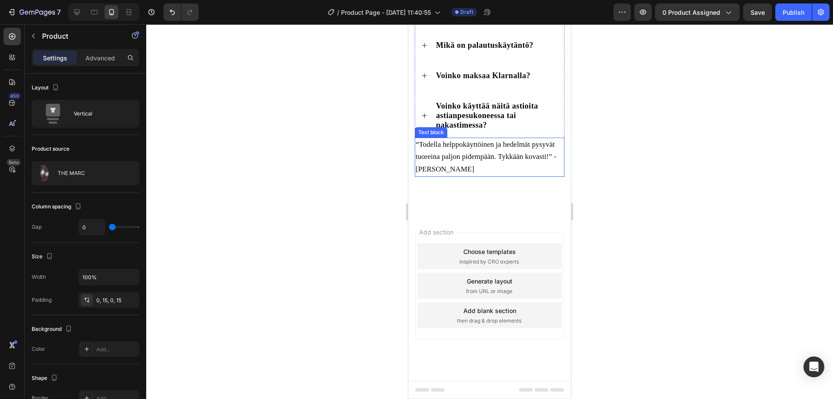
click at [437, 157] on span "“Todella helppokäyttöinen ja hedelmät pysyvät tuoreina paljon pidempään. Tykkää…" at bounding box center [486, 156] width 141 height 33
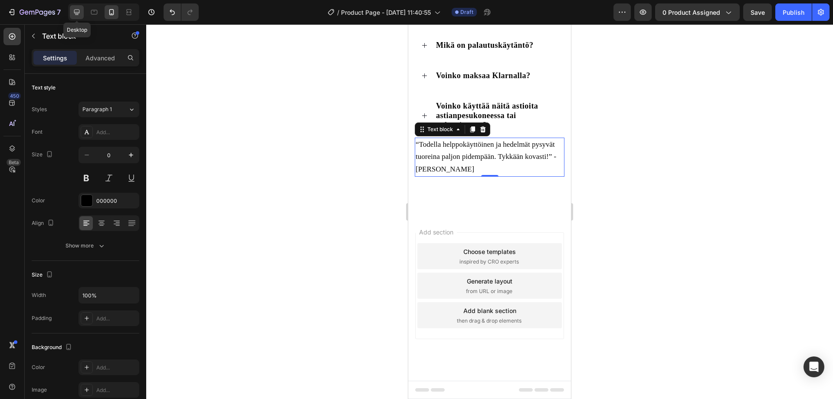
click at [77, 12] on icon at bounding box center [77, 13] width 6 height 6
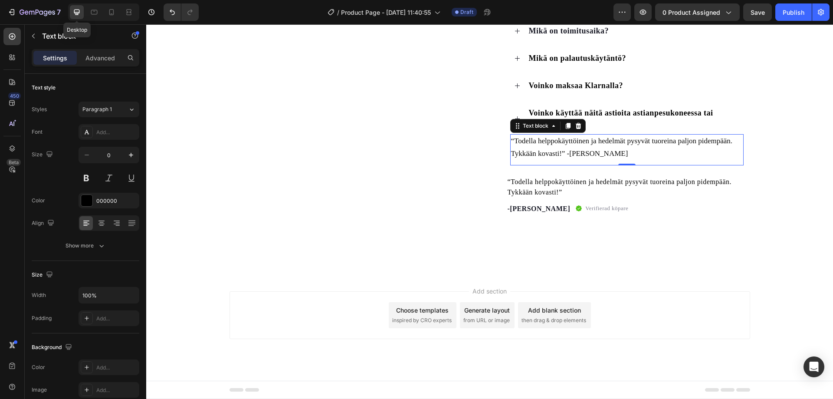
scroll to position [352, 0]
click at [113, 12] on icon at bounding box center [111, 12] width 5 height 6
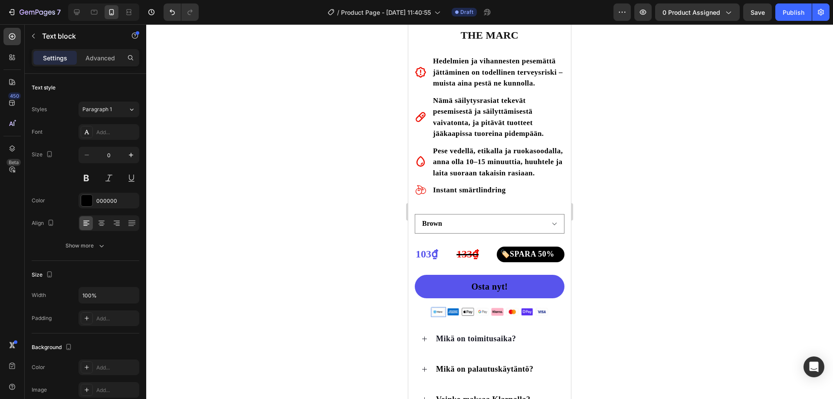
scroll to position [448, 0]
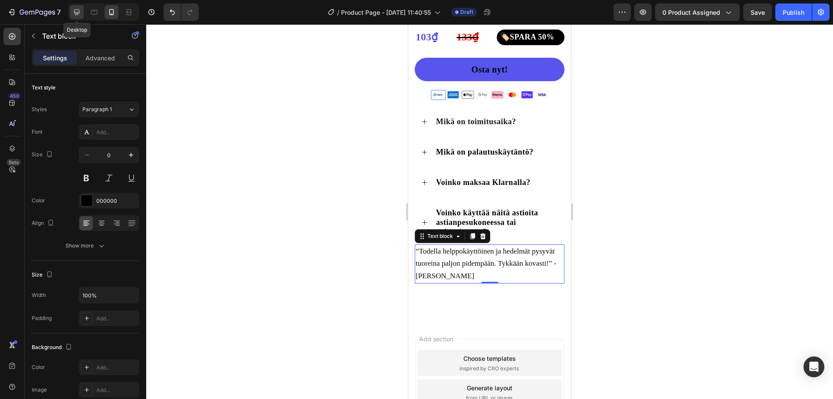
click at [76, 15] on icon at bounding box center [76, 12] width 9 height 9
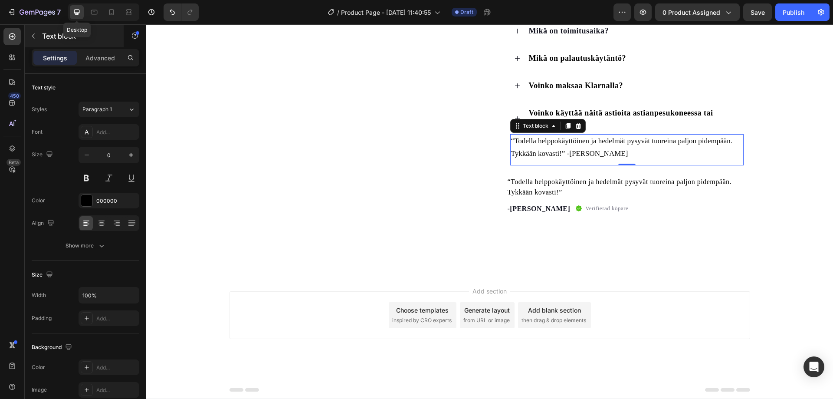
scroll to position [352, 0]
click at [585, 212] on p "Verifierad köpare" at bounding box center [606, 208] width 43 height 9
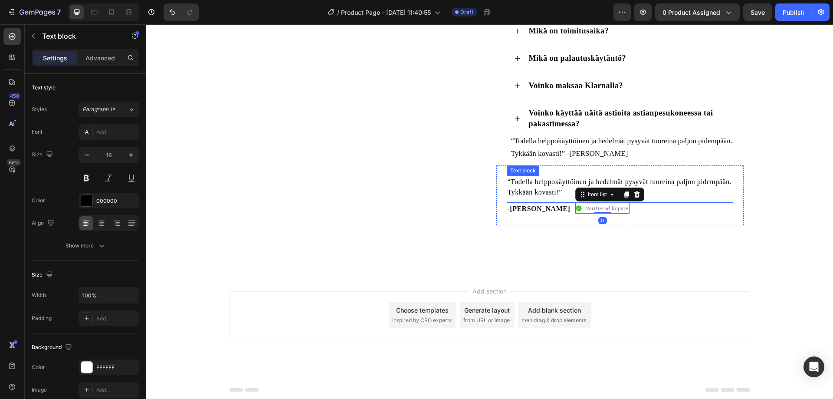
click at [630, 181] on p "“Todella helppokäyttöinen ja hedelmät pysyvät tuoreina paljon pidempään. Tykkää…" at bounding box center [620, 187] width 225 height 21
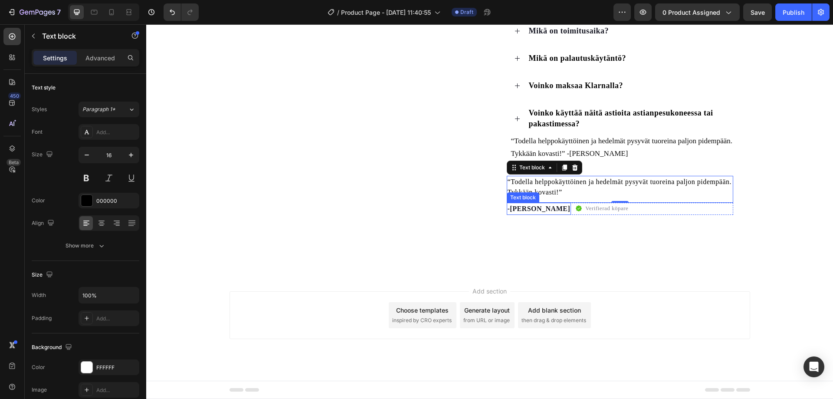
click at [514, 209] on p "-[PERSON_NAME]" at bounding box center [539, 208] width 63 height 10
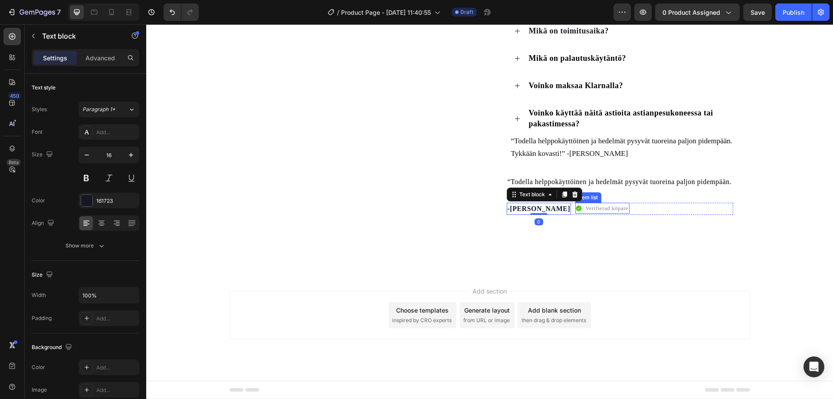
click at [585, 210] on p "Verifierad köpare" at bounding box center [606, 208] width 43 height 9
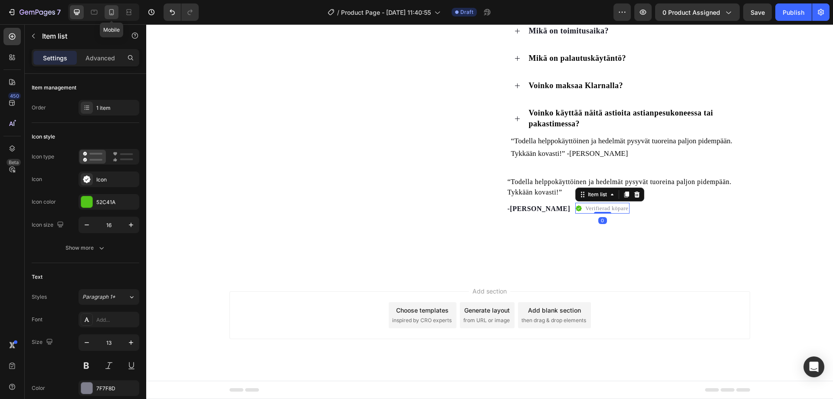
click at [110, 12] on icon at bounding box center [111, 12] width 9 height 9
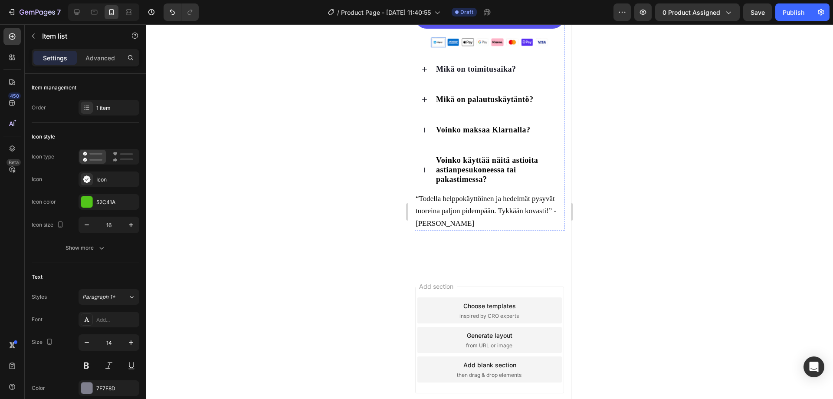
scroll to position [523, 0]
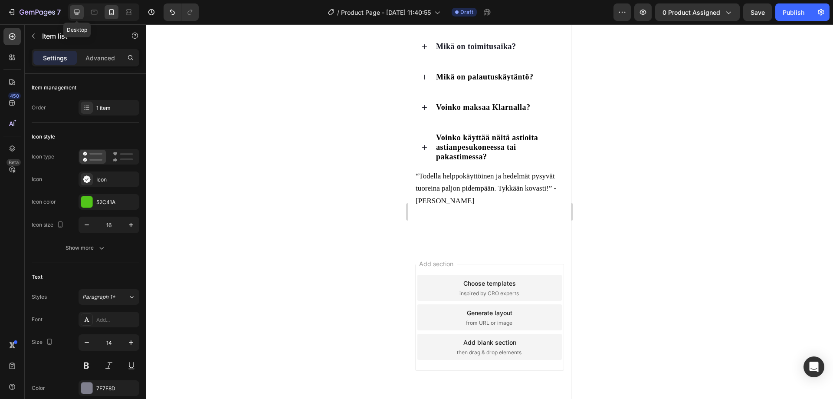
click at [79, 11] on icon at bounding box center [76, 12] width 9 height 9
type input "13"
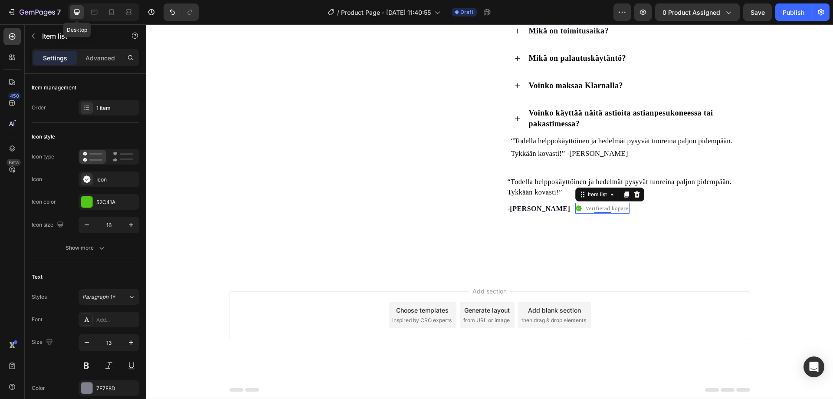
scroll to position [352, 0]
click at [546, 207] on div "-[PERSON_NAME] Text block Verifierad köpare Item list 0 Row" at bounding box center [620, 209] width 226 height 12
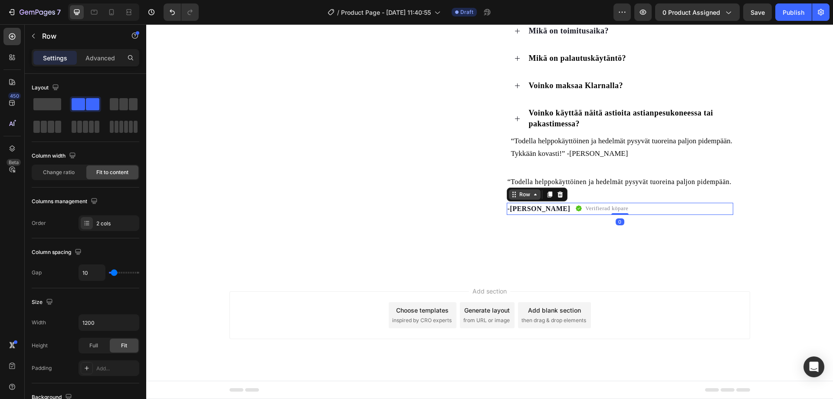
click at [526, 198] on div "Row" at bounding box center [525, 194] width 14 height 8
click at [95, 58] on p "Advanced" at bounding box center [100, 57] width 30 height 9
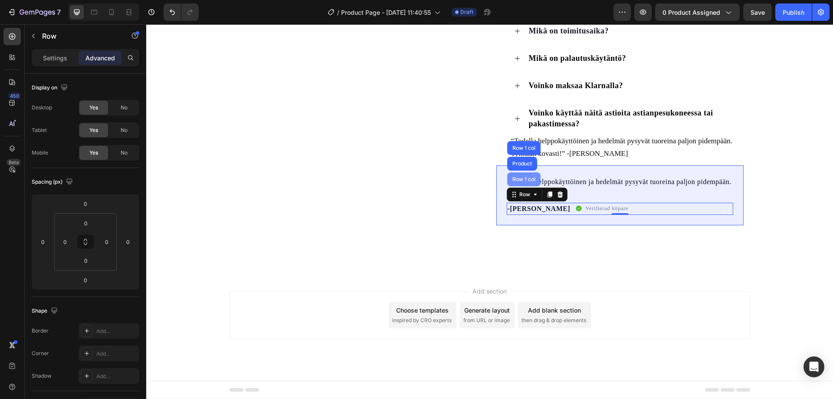
click at [516, 180] on div "Row 1 col" at bounding box center [524, 179] width 26 height 5
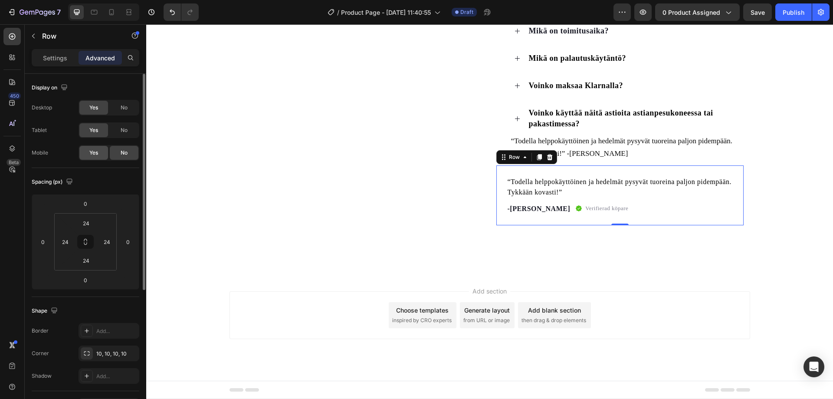
click at [97, 156] on span "Yes" at bounding box center [93, 153] width 9 height 8
click at [113, 8] on icon at bounding box center [111, 12] width 9 height 9
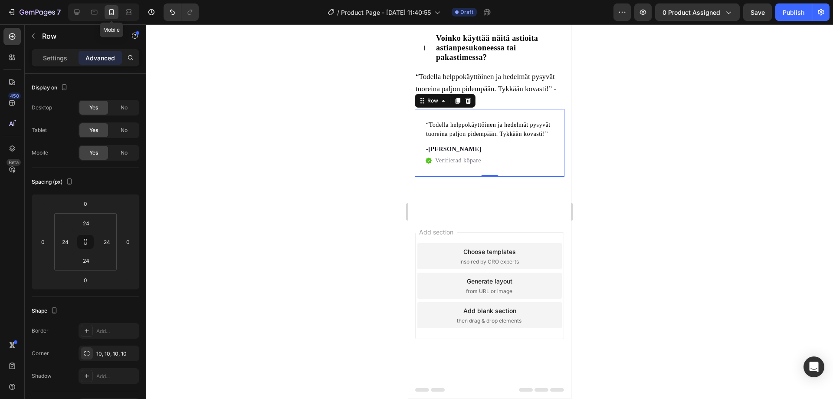
scroll to position [655, 0]
click at [100, 154] on div "Yes" at bounding box center [93, 153] width 29 height 14
click at [133, 151] on div "No" at bounding box center [124, 153] width 29 height 14
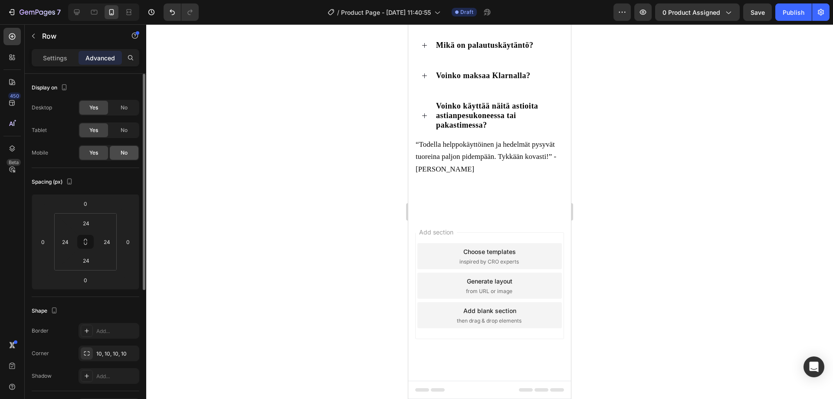
scroll to position [578, 0]
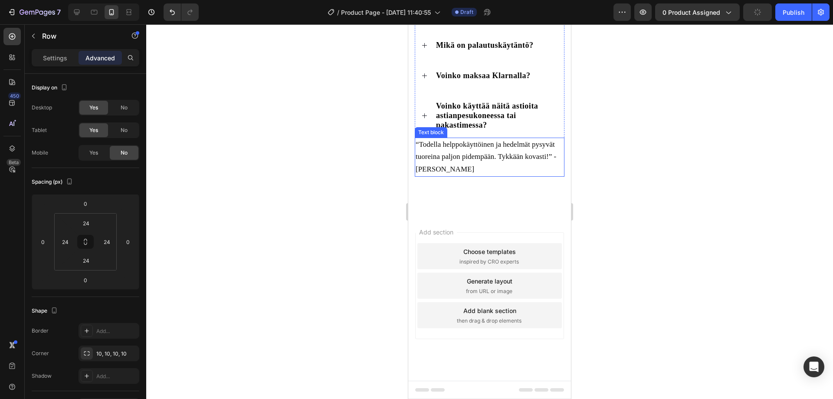
click at [459, 159] on span "“Todella helppokäyttöinen ja hedelmät pysyvät tuoreina paljon pidempään. Tykkää…" at bounding box center [486, 156] width 141 height 33
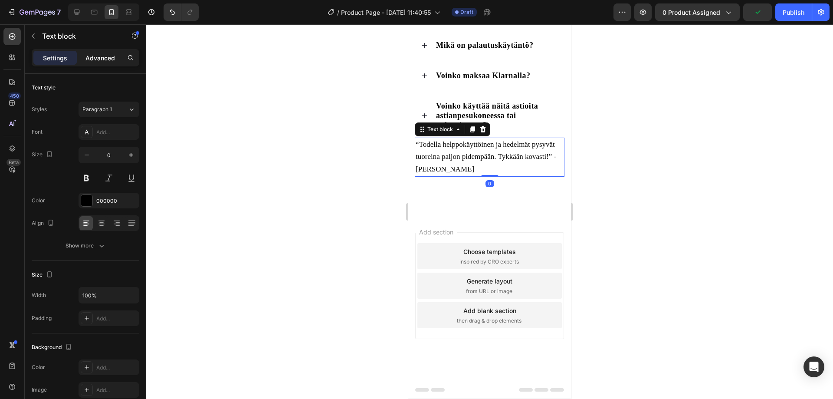
click at [97, 57] on p "Advanced" at bounding box center [100, 57] width 30 height 9
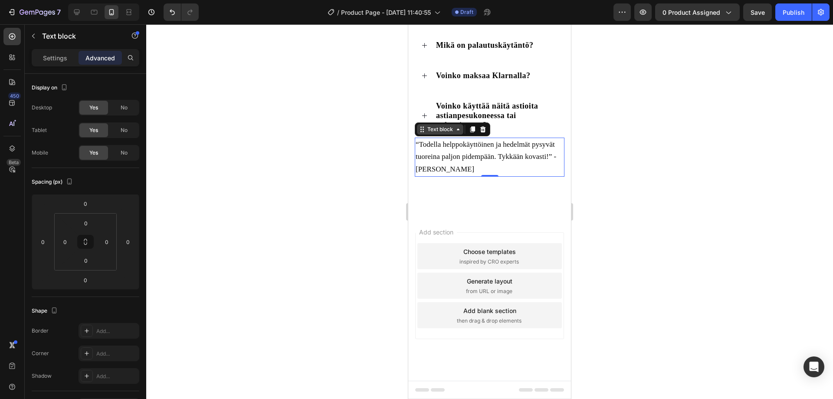
click at [424, 131] on icon at bounding box center [422, 129] width 7 height 7
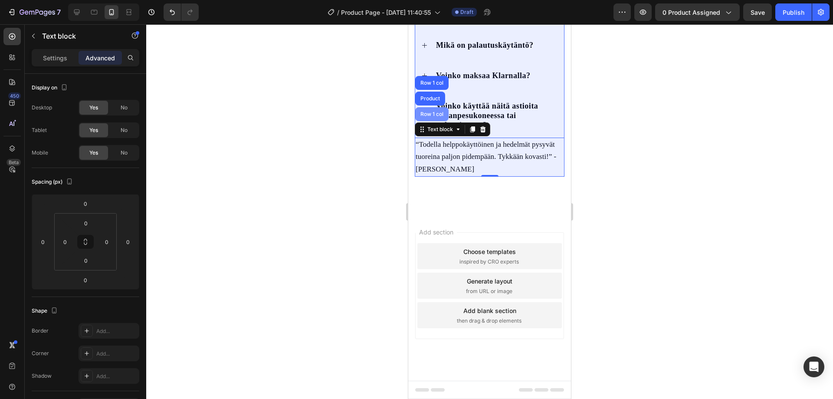
click at [427, 117] on div "Row 1 col" at bounding box center [431, 114] width 33 height 14
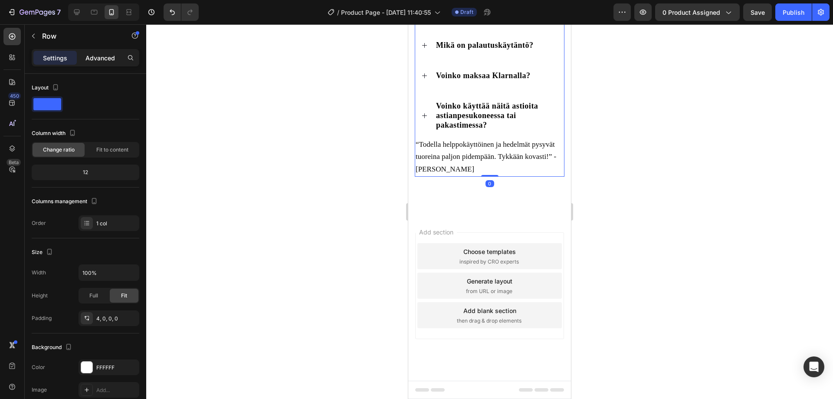
click at [99, 56] on p "Advanced" at bounding box center [100, 57] width 30 height 9
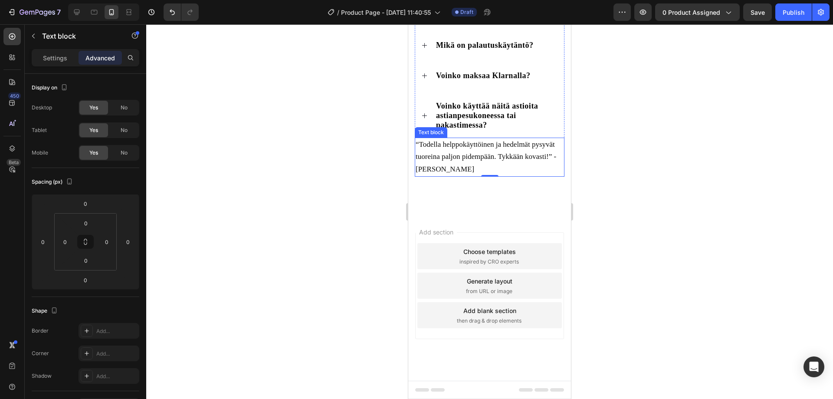
click at [443, 157] on span "“Todella helppokäyttöinen ja hedelmät pysyvät tuoreina paljon pidempään. Tykkää…" at bounding box center [486, 156] width 141 height 33
